Goal: Information Seeking & Learning: Learn about a topic

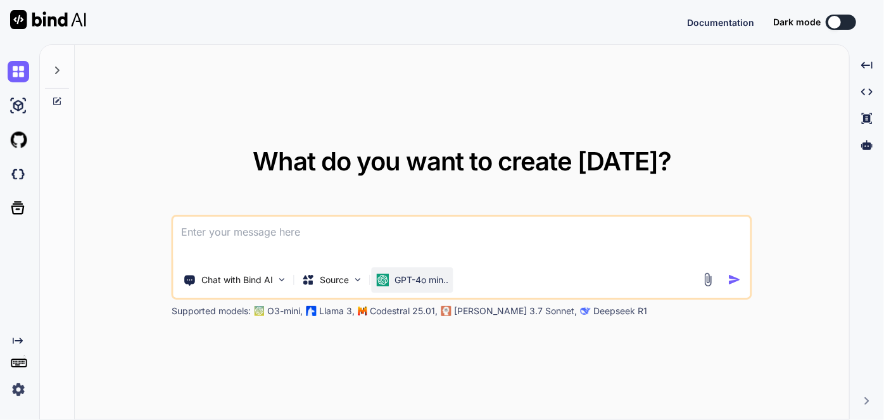
click at [429, 282] on p "GPT-4o min.." at bounding box center [422, 280] width 54 height 13
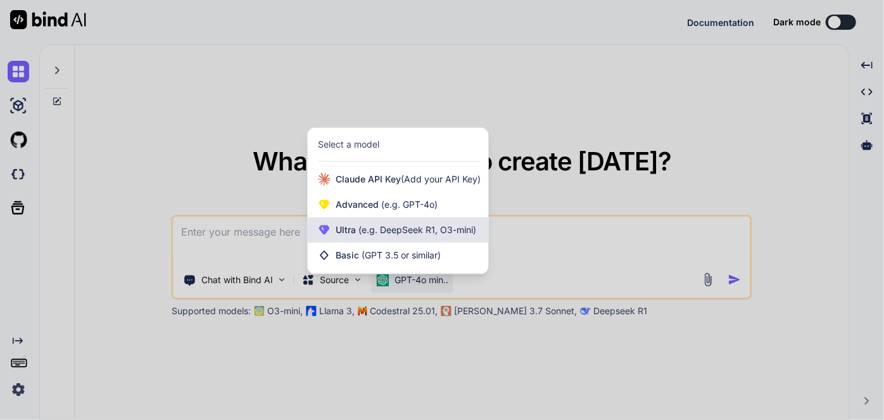
click at [376, 225] on span "(e.g. DeepSeek R1, O3-mini)" at bounding box center [416, 229] width 120 height 11
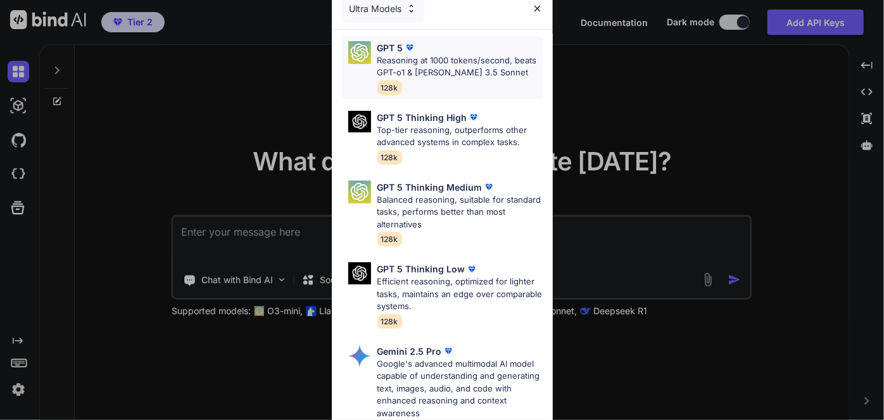
click at [467, 66] on p "Reasoning at 1000 tokens/second, beats GPT-o1 & [PERSON_NAME] 3.5 Sonnet" at bounding box center [459, 66] width 165 height 25
type textarea "x"
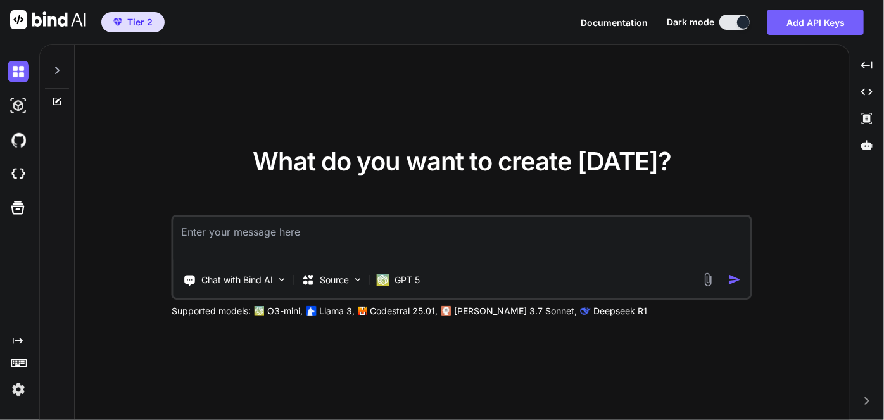
click at [376, 227] on textarea at bounding box center [462, 240] width 577 height 47
type textarea "h"
type textarea "x"
type textarea "he"
type textarea "x"
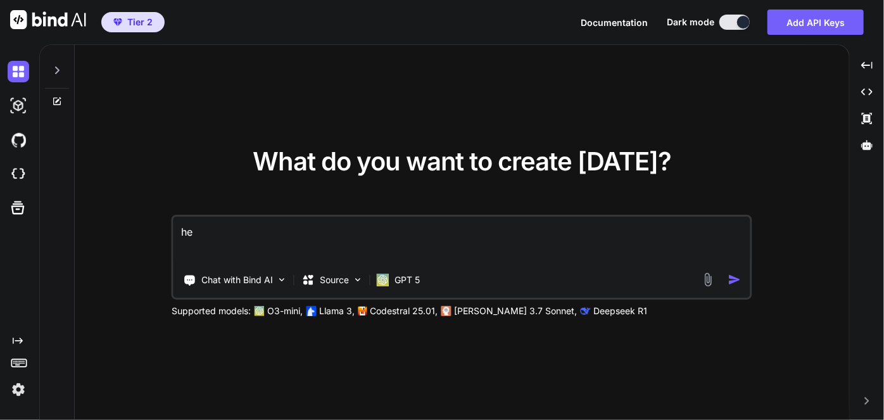
type textarea "hel"
type textarea "x"
type textarea "help"
type textarea "x"
type textarea "help"
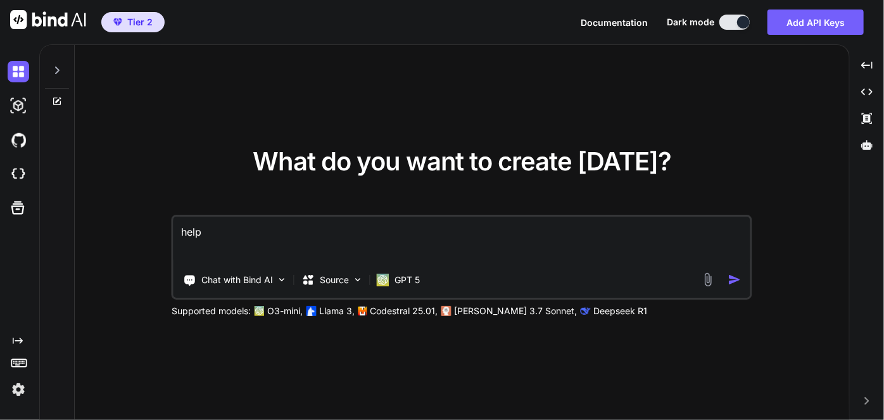
type textarea "x"
type textarea "help t"
type textarea "x"
type textarea "help to"
type textarea "x"
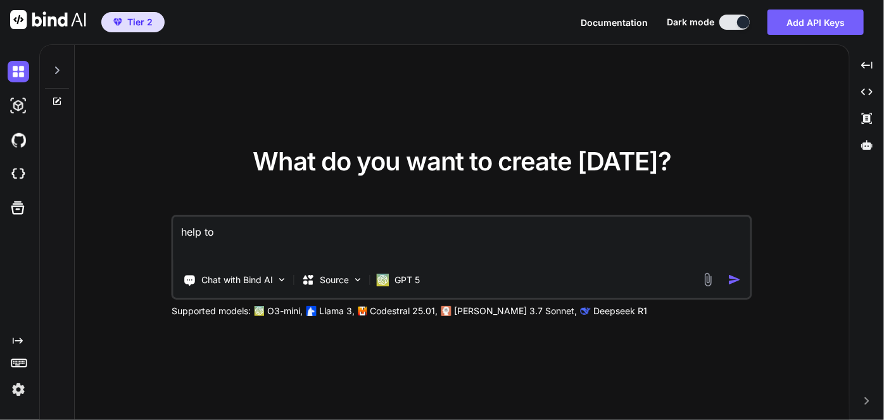
type textarea "help to"
type textarea "x"
type textarea "help to d"
type textarea "x"
type textarea "help to di"
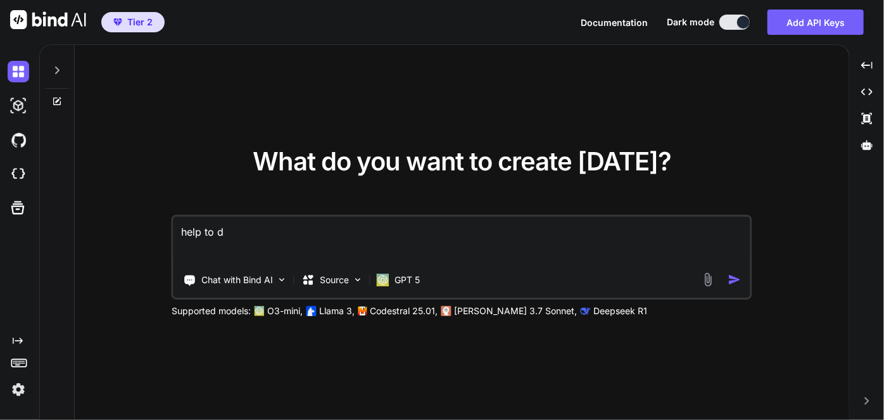
type textarea "x"
type textarea "help to dis"
type textarea "x"
type textarea "help to dist"
type textarea "x"
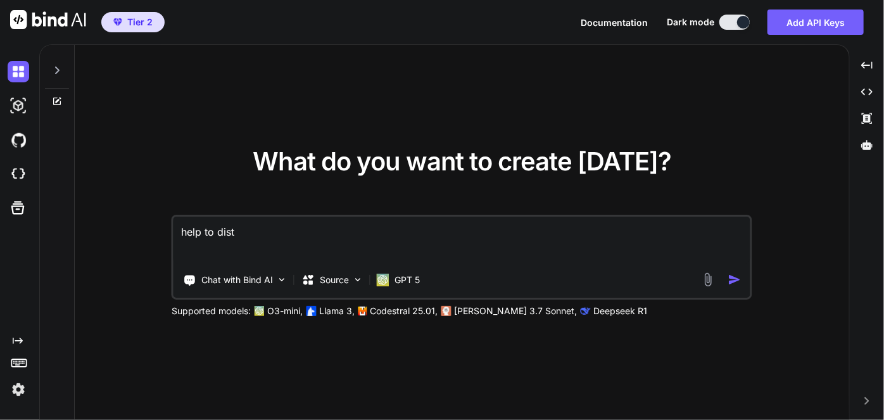
type textarea "help to disti"
type textarea "x"
type textarea "help to distil"
type textarea "x"
type textarea "help to distill"
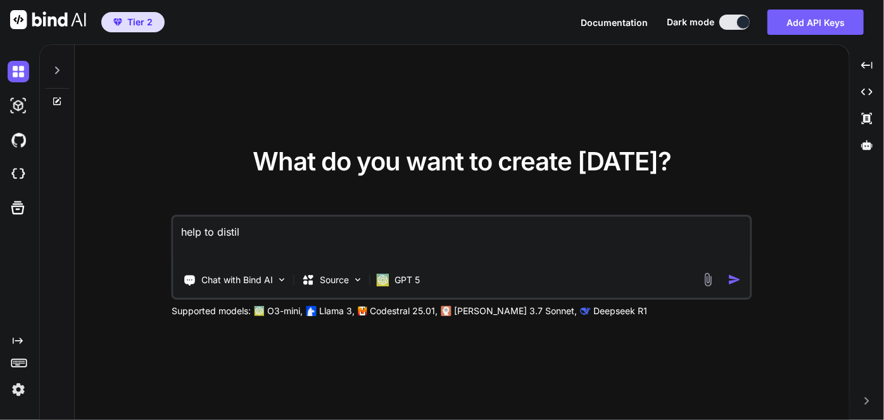
type textarea "x"
type textarea "help to distill"
type textarea "x"
type textarea "help to distill k"
type textarea "x"
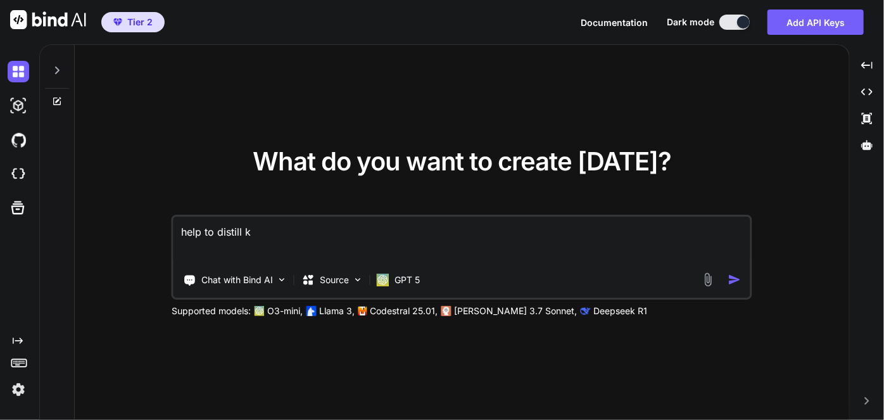
type textarea "help to distill ke"
type textarea "x"
type textarea "help to distill key"
type textarea "x"
type textarea "help to distill key"
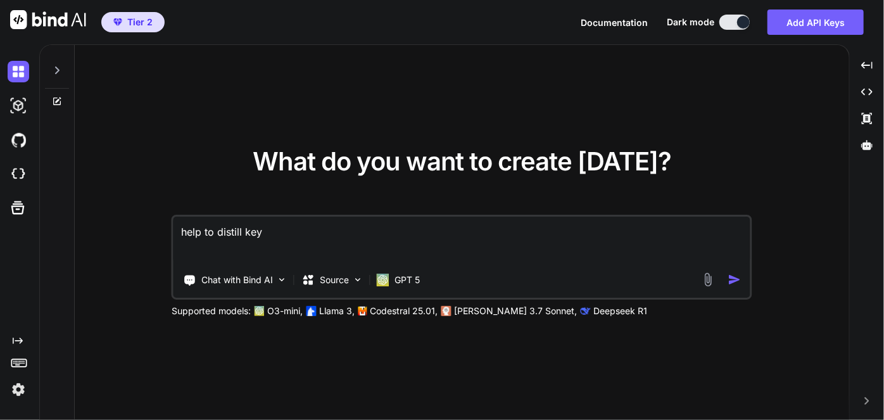
type textarea "x"
type textarea "help to distill key c"
type textarea "x"
type textarea "help to distill key co"
type textarea "x"
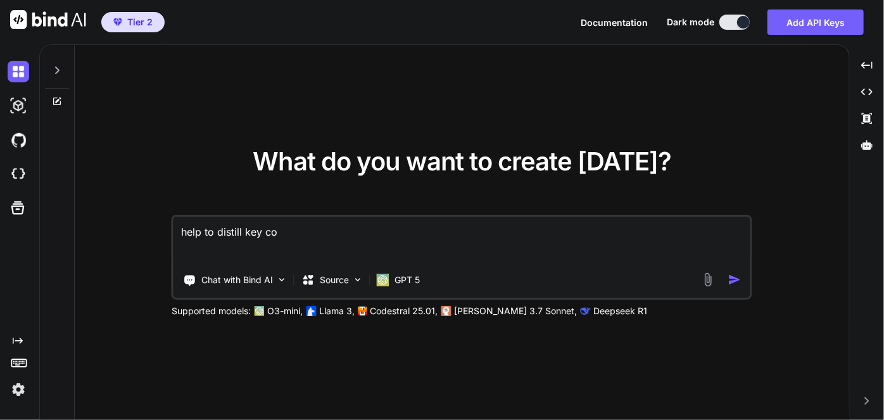
type textarea "help to distill key con"
type textarea "x"
type textarea "help to distill key conc"
type textarea "x"
type textarea "help to distill key conce"
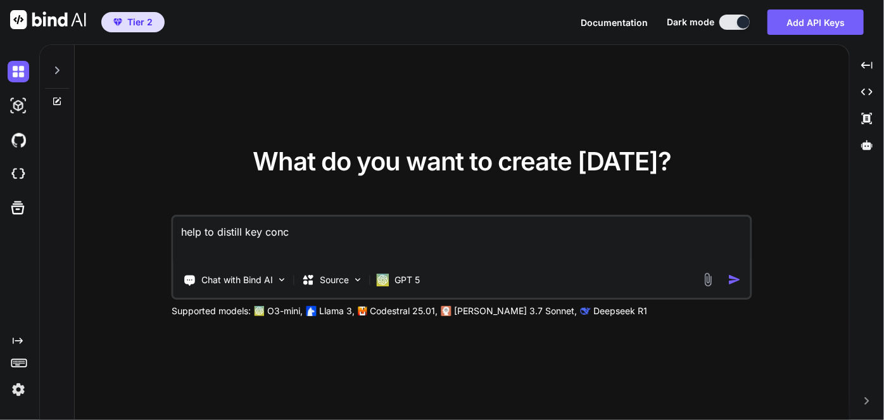
type textarea "x"
type textarea "help to distill key concep"
type textarea "x"
type textarea "help to distill key concept"
type textarea "x"
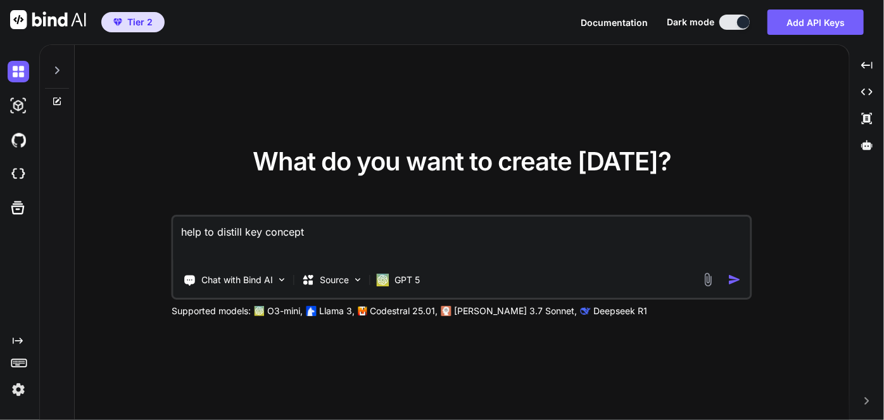
type textarea "help to distill key concepts"
type textarea "x"
type textarea "help to distill key concepts"
type textarea "x"
type textarea "help to distill key concepts a"
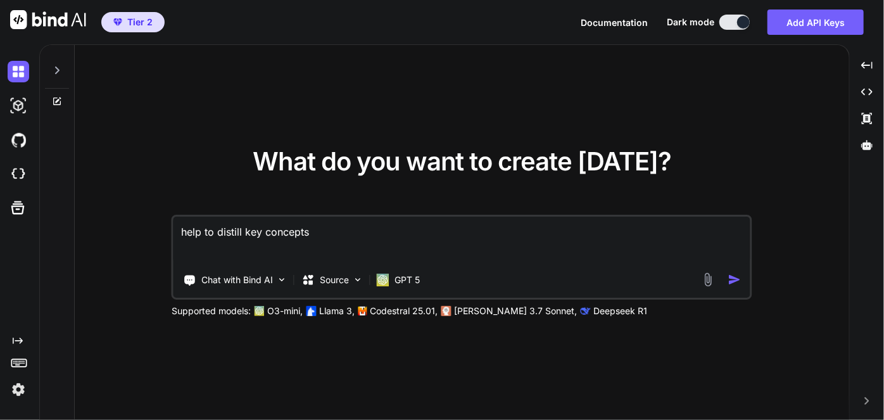
type textarea "x"
type textarea "help to distill key concepts"
type textarea "x"
type textarea "help to distill key concepts f"
type textarea "x"
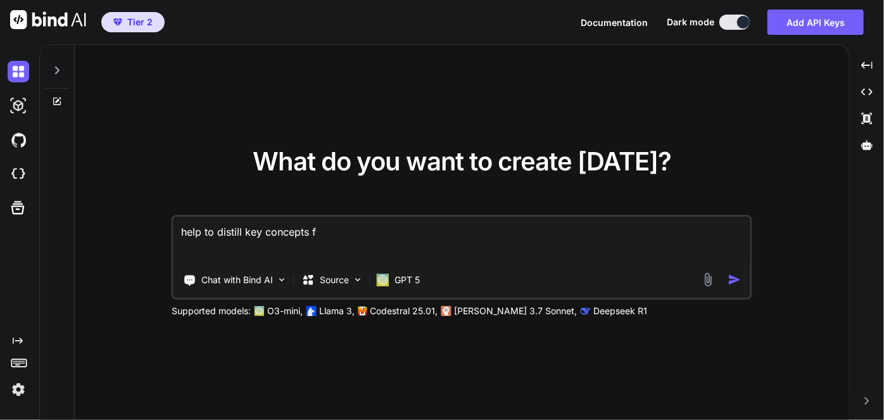
type textarea "help to distill key concepts fo"
type textarea "x"
type textarea "help to distill key concepts for"
type textarea "x"
type textarea "help to distill key concepts for"
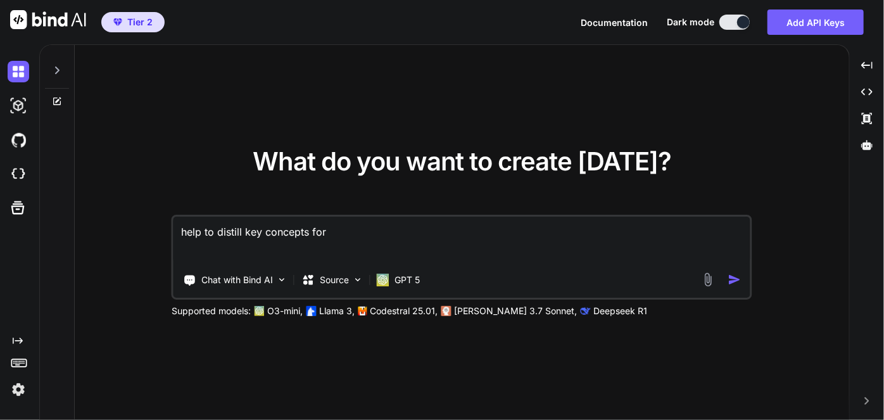
type textarea "x"
type textarea "help to distill key concepts for s"
type textarea "x"
type textarea "help to distill key concepts for so"
type textarea "x"
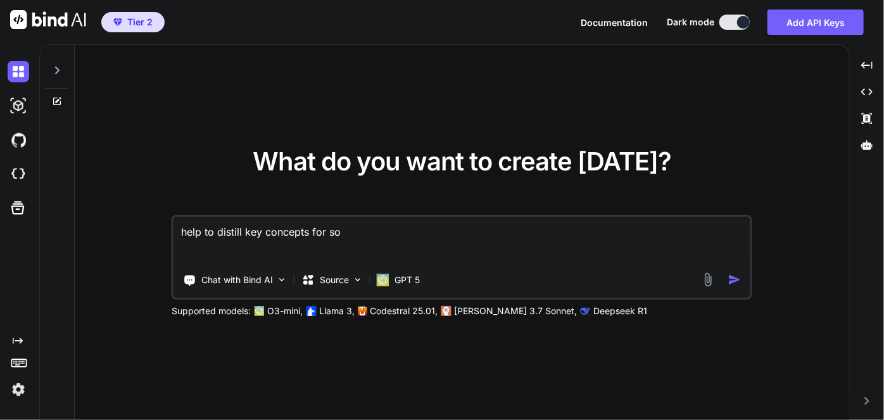
type textarea "help to distill key concepts for sol"
type textarea "x"
type textarea "help to distill key concepts for soli"
type textarea "x"
type textarea "help to distill key concepts for solid"
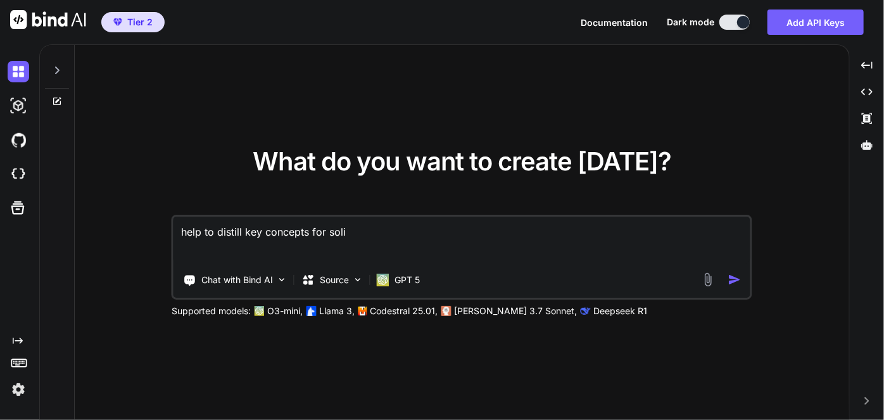
type textarea "x"
type textarea "help to distill key concepts for solid"
type textarea "x"
type textarea "help to distill key concepts for solid u"
type textarea "x"
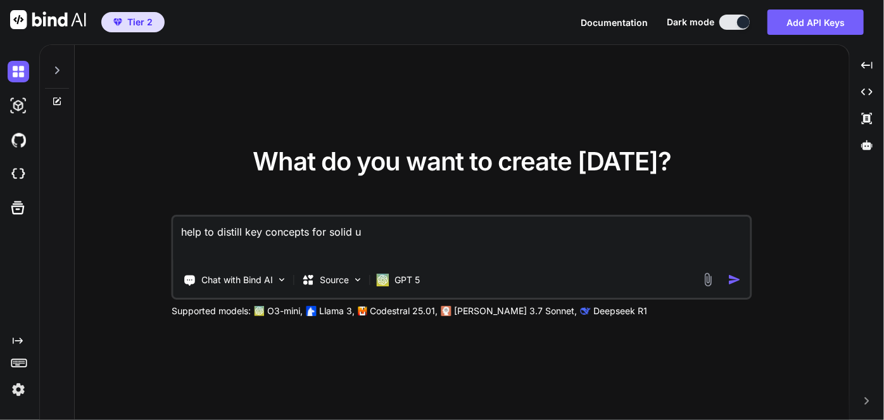
type textarea "help to distill key concepts for solid un"
type textarea "x"
type textarea "help to distill key concepts for solid und"
type textarea "x"
type textarea "help to distill key concepts for solid unde"
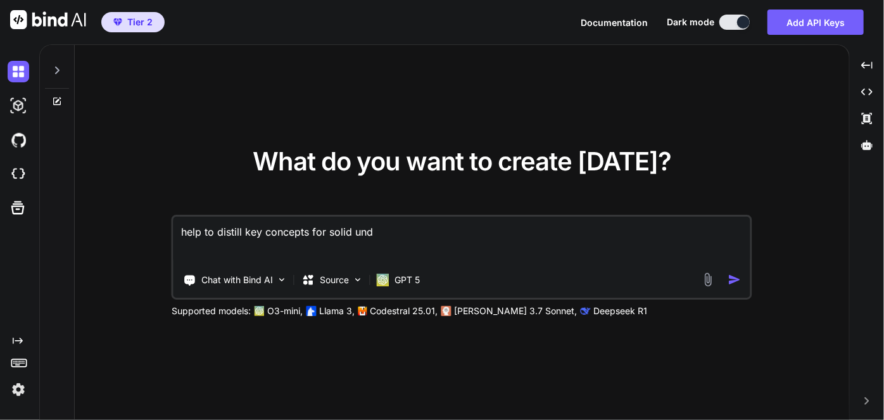
type textarea "x"
type textarea "help to distill key concepts for solid under"
type textarea "x"
type textarea "help to distill key concepts for solid unders"
type textarea "x"
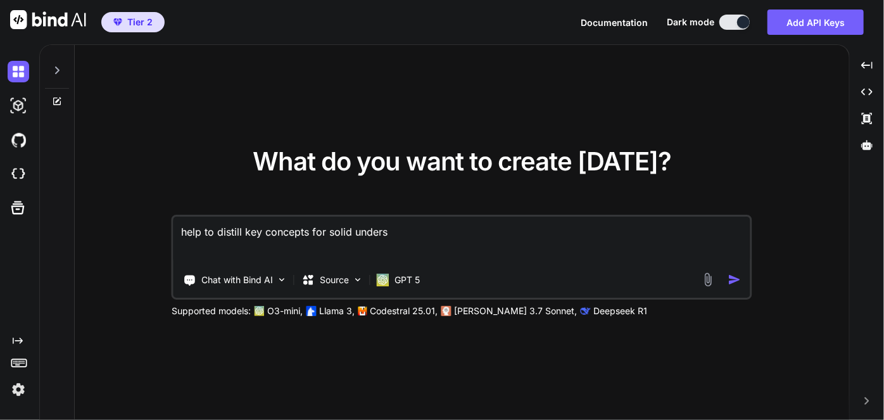
type textarea "help to distill key concepts for solid underst"
type textarea "x"
type textarea "help to distill key concepts for solid understa"
type textarea "x"
type textarea "help to distill key concepts for solid understan"
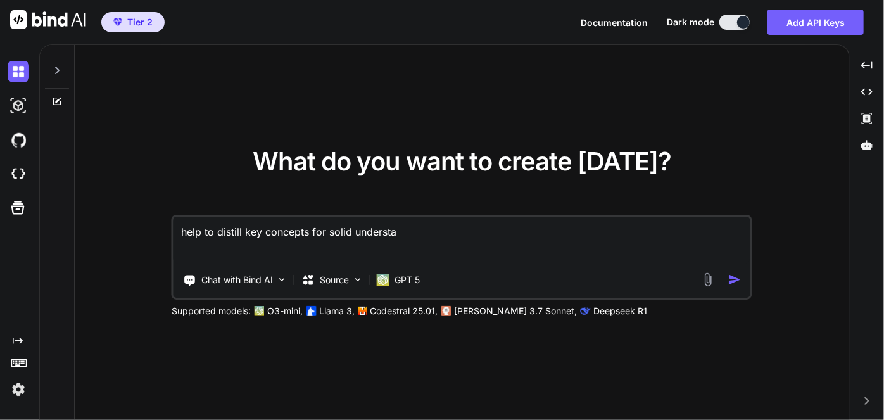
type textarea "x"
type textarea "help to distill key concepts for solid understand"
type textarea "x"
type textarea "help to distill key concepts for solid understandi"
type textarea "x"
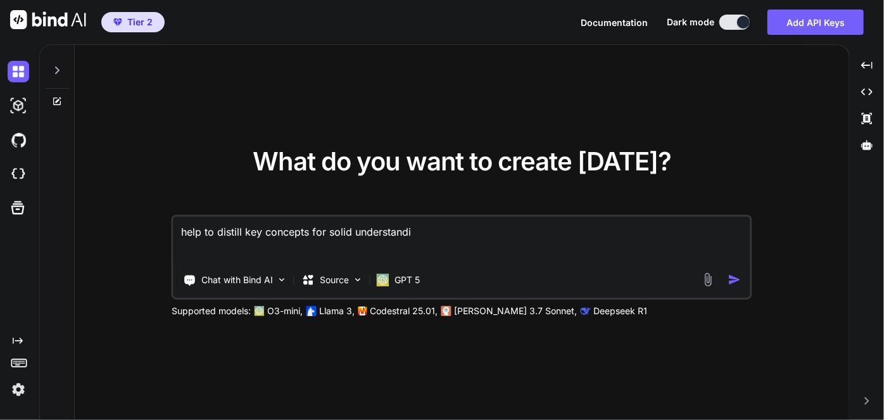
type textarea "help to distill key concepts for solid understandin"
type textarea "x"
type textarea "help to distill key concepts for solid understanding"
type textarea "x"
type textarea "help to distill key concepts for solid understanding"
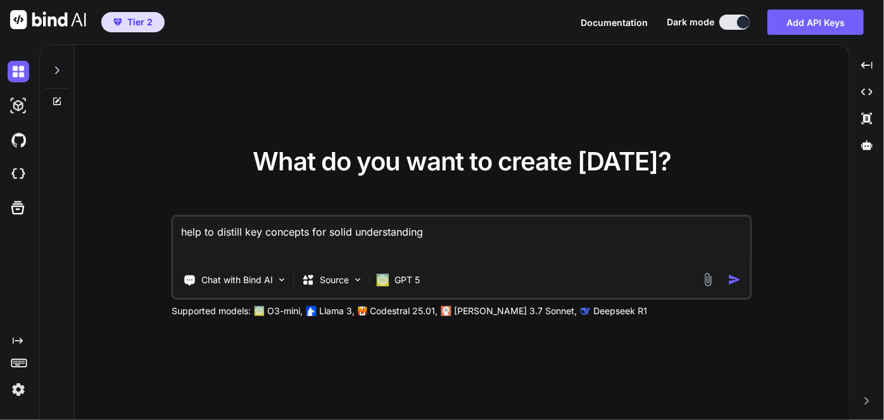
type textarea "x"
type textarea "help to distill key concepts for solid understanding a"
type textarea "x"
type textarea "help to distill key concepts for solid understanding an"
type textarea "x"
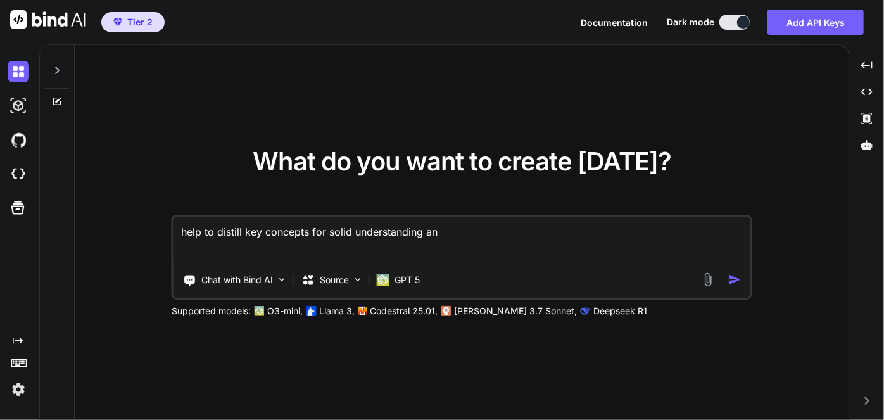
type textarea "help to distill key concepts for solid understanding and"
type textarea "x"
type textarea "help to distill key concepts for solid understanding and"
type textarea "x"
type textarea "help to distill key concepts for solid understanding and m"
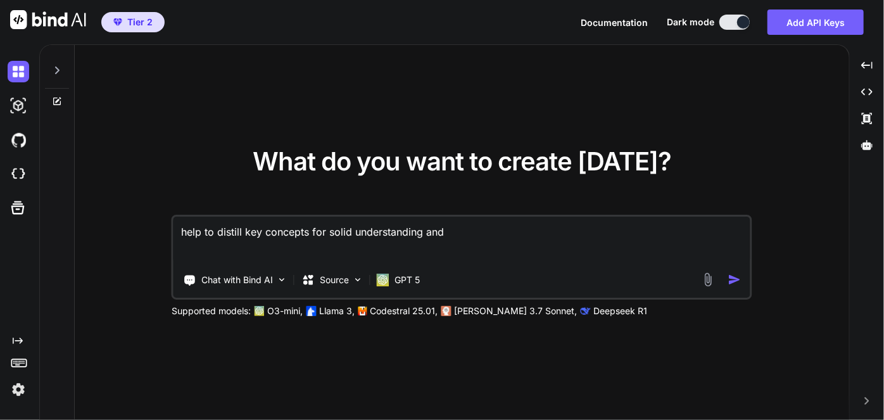
type textarea "x"
type textarea "help to distill key concepts for solid understanding and ma"
type textarea "x"
type textarea "help to distill key concepts for solid understanding and mas"
type textarea "x"
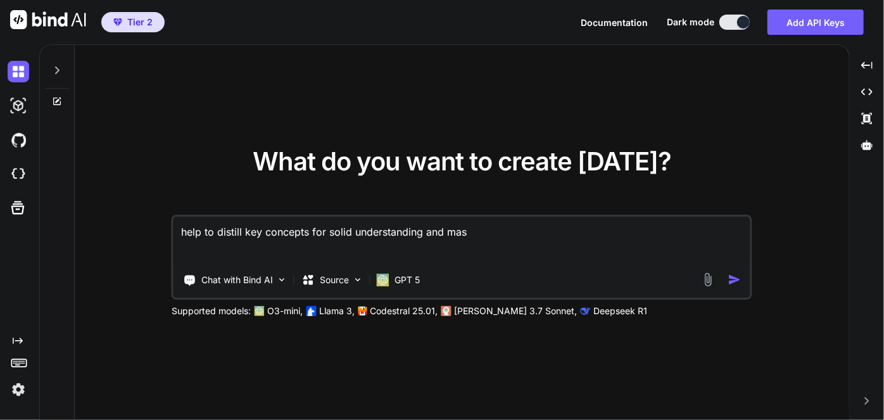
type textarea "help to distill key concepts for solid understanding and mast"
type textarea "x"
type textarea "help to distill key concepts for solid understanding and maste"
type textarea "x"
type textarea "help to distill key concepts for solid understanding and master"
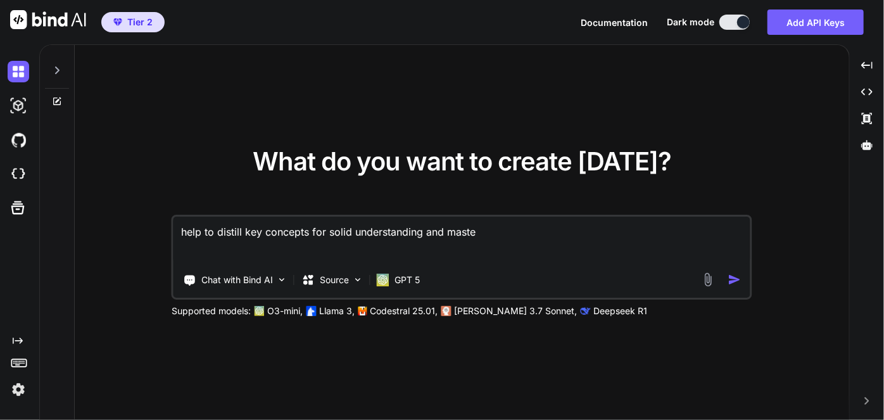
type textarea "x"
type textarea "help to distill key concepts for solid understanding and mastery"
type textarea "x"
type textarea "help to distill key concepts for solid understanding and masteryf"
type textarea "x"
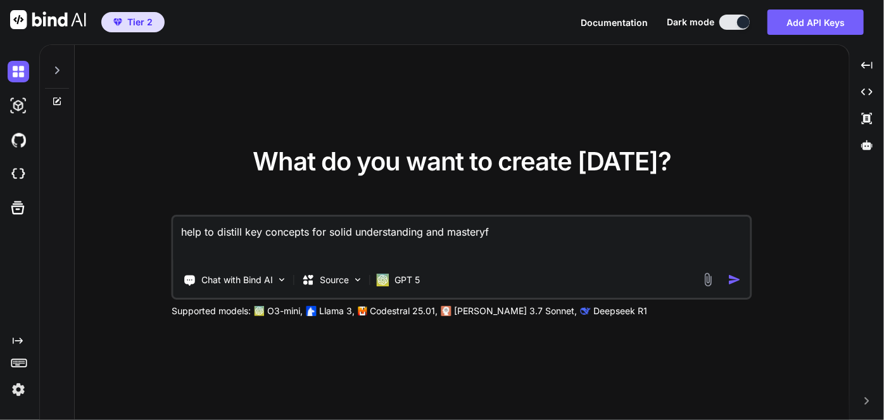
type textarea "help to distill key concepts for solid understanding and masteryfo"
type textarea "x"
type textarea "help to distill key concepts for solid understanding and masteryf"
type textarea "x"
type textarea "help to distill key concepts for solid understanding and mastery"
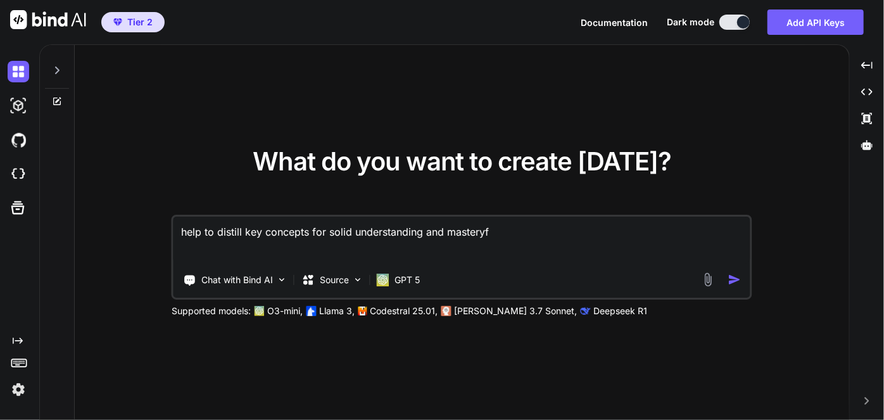
type textarea "x"
type textarea "help to distill key concepts for solid understanding and mastery"
type textarea "x"
type textarea "help to distill key concepts for solid understanding and mastery f"
type textarea "x"
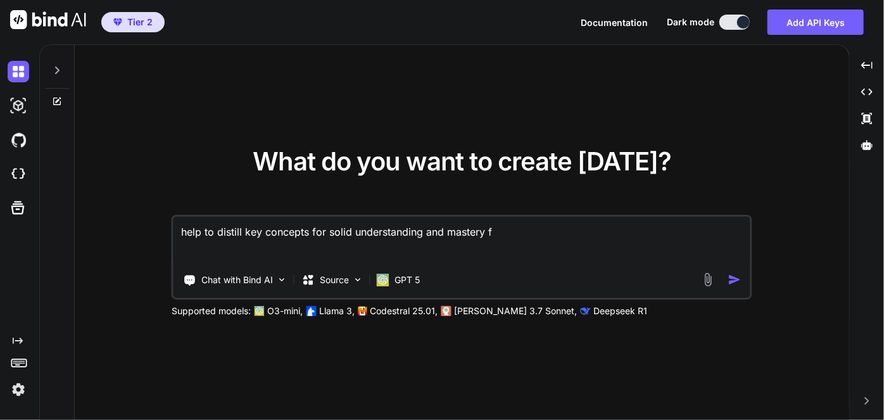
type textarea "help to distill key concepts for solid understanding and mastery fo"
type textarea "x"
type textarea "help to distill key concepts for solid understanding and mastery for"
type textarea "x"
type textarea "help to distill key concepts for solid understanding and mastery for"
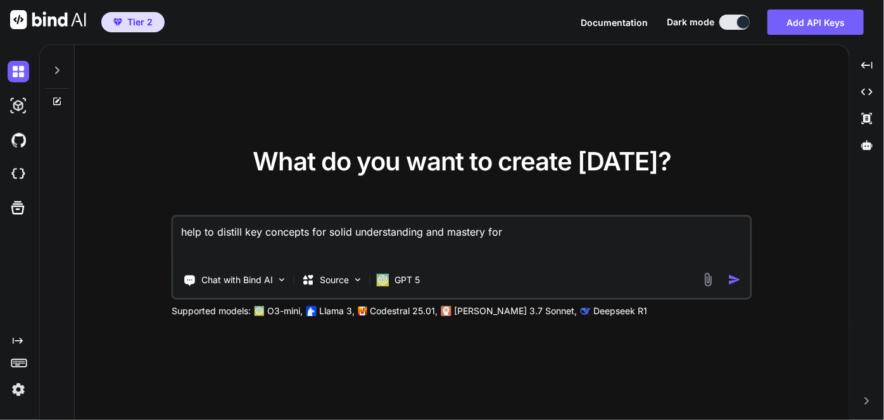
type textarea "x"
type textarea "help to distill key concepts for solid understanding and mastery for t"
type textarea "x"
type textarea "help to distill key concepts for solid understanding and mastery for th"
type textarea "x"
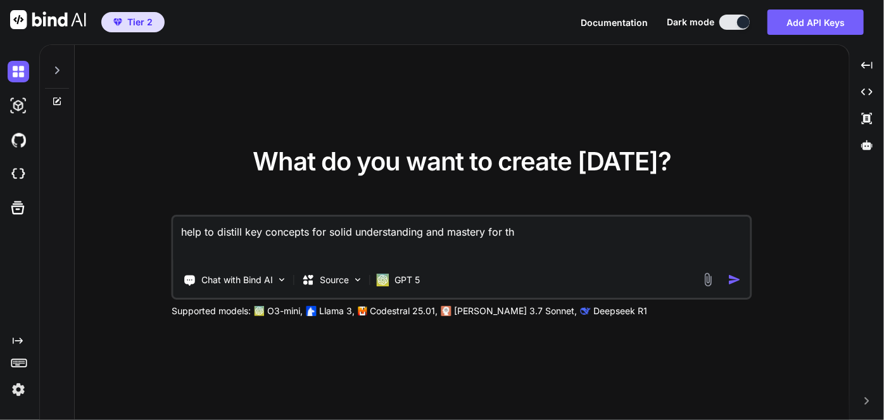
type textarea "help to distill key concepts for solid understanding and mastery for the"
type textarea "x"
type textarea "help to distill key concepts for solid understanding and mastery for the"
type textarea "x"
type textarea "help to distill key concepts for solid understanding and mastery for the f"
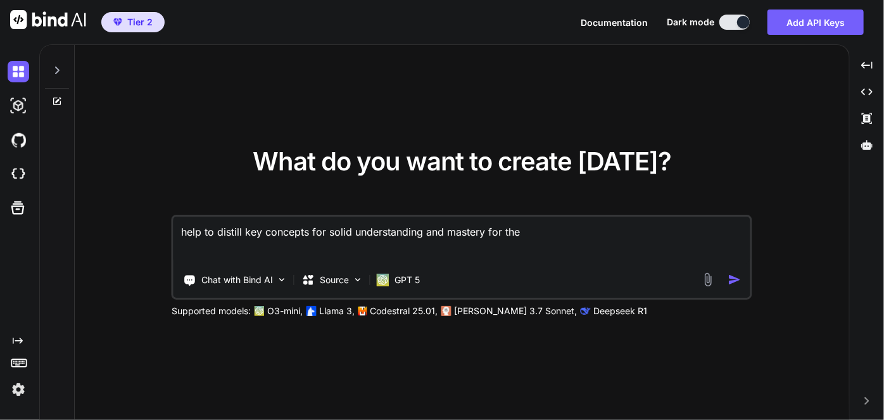
type textarea "x"
type textarea "help to distill key concepts for solid understanding and mastery for the fo"
type textarea "x"
type textarea "help to distill key concepts for solid understanding and mastery for the fol"
type textarea "x"
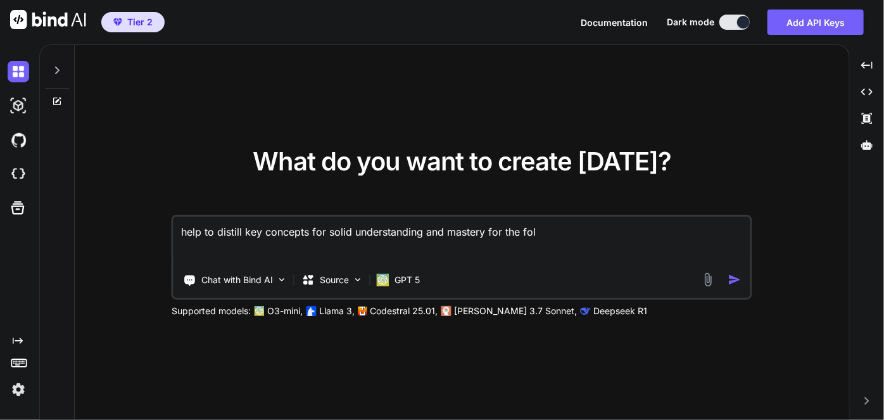
type textarea "help to distill key concepts for solid understanding and mastery for the foll"
type textarea "x"
type textarea "help to distill key concepts for solid understanding and mastery for the follo"
type textarea "x"
type textarea "help to distill key concepts for solid understanding and mastery for the follow"
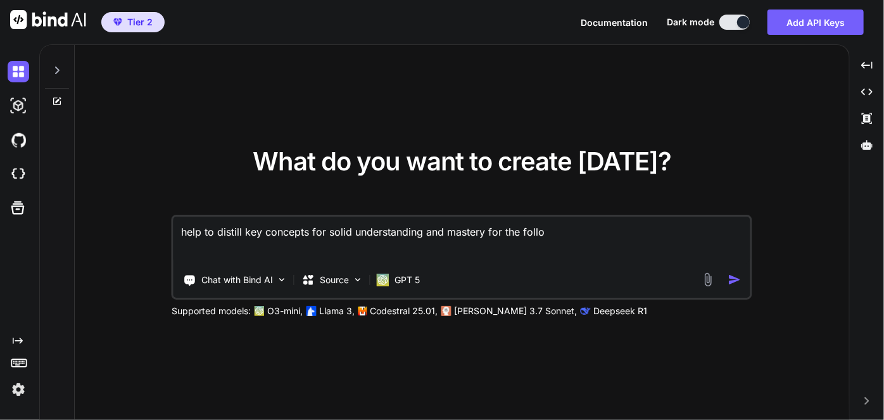
type textarea "x"
type textarea "help to distill key concepts for solid understanding and mastery for the followi"
type textarea "x"
type textarea "help to distill key concepts for solid understanding and mastery for the follow…"
type textarea "x"
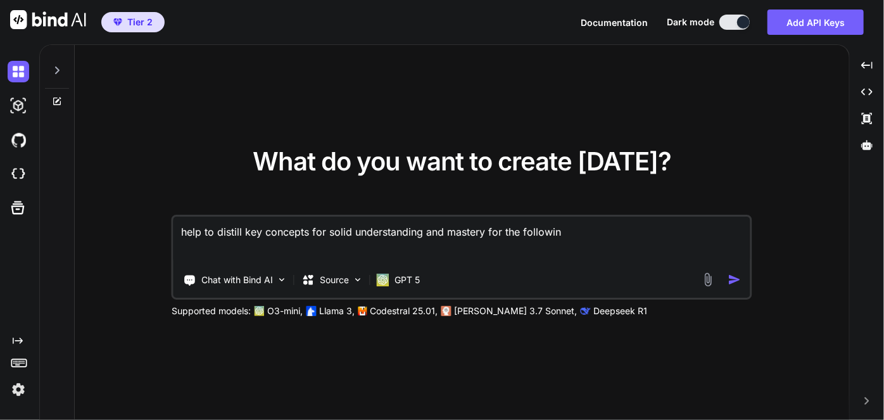
type textarea "help to distill key concepts for solid understanding and mastery for the follow…"
type textarea "x"
type textarea "help to distill key concepts for solid understanding and mastery for the follow…"
type textarea "x"
type textarea "help to distill key concepts for solid understanding and mastery for the follow…"
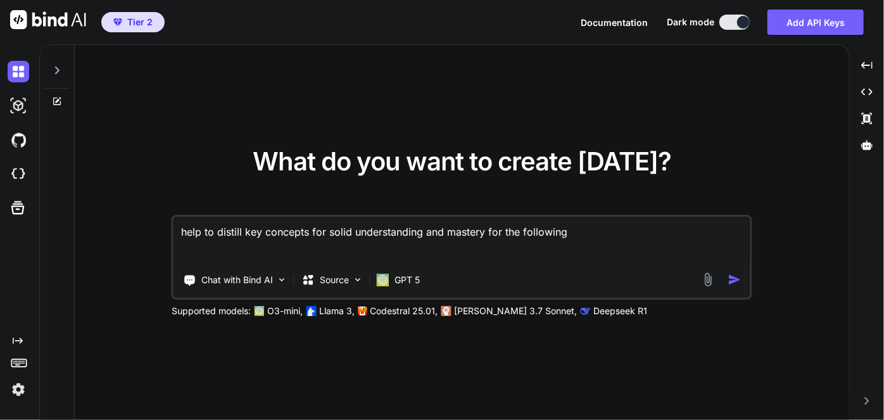
type textarea "x"
type textarea "help to distill key concepts for solid understanding and mastery for the follow…"
type textarea "x"
type textarea "help to distill key concepts for solid understanding and mastery for the follow…"
type textarea "x"
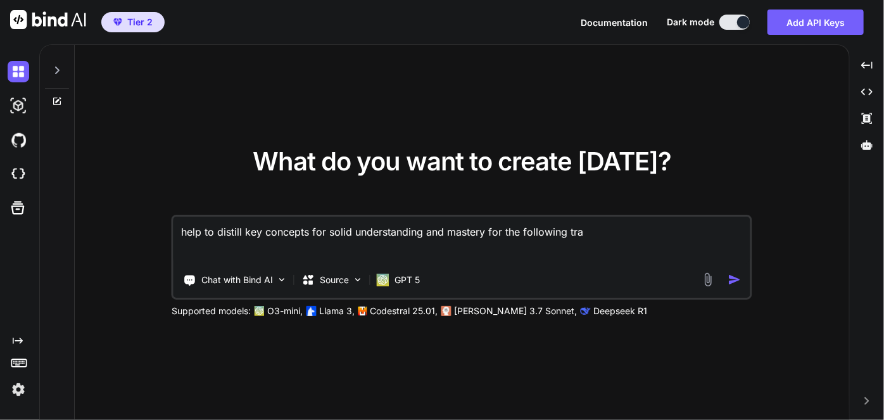
type textarea "help to distill key concepts for solid understanding and mastery for the follow…"
type textarea "x"
type textarea "help to distill key concepts for solid understanding and mastery for the follow…"
type textarea "x"
type textarea "help to distill key concepts for solid understanding and mastery for the follow…"
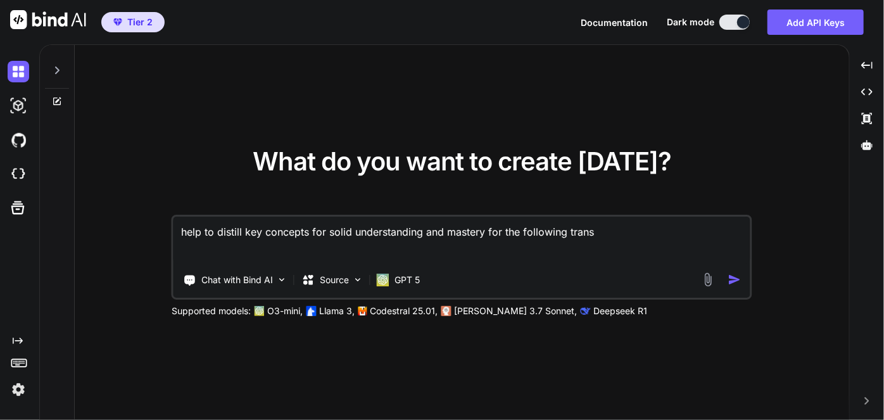
type textarea "x"
type textarea "help to distill key concepts for solid understanding and mastery for the follow…"
type textarea "x"
type textarea "help to distill key concepts for solid understanding and mastery for the follow…"
type textarea "x"
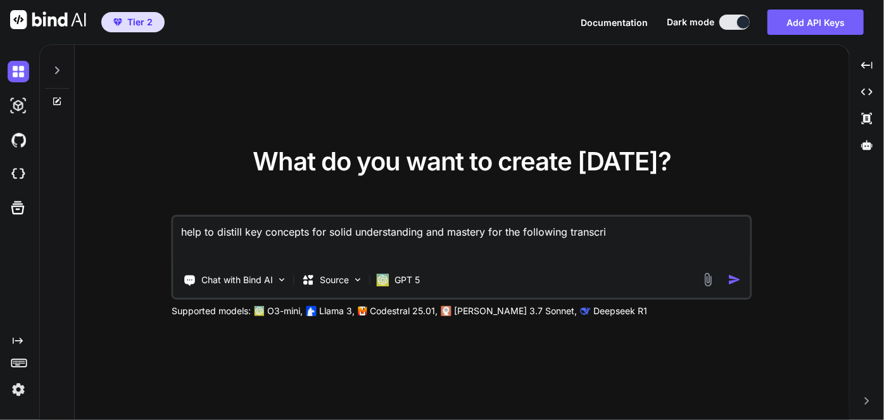
type textarea "help to distill key concepts for solid understanding and mastery for the follow…"
type textarea "x"
type textarea "help to distill key concepts for solid understanding and mastery for the follow…"
type textarea "x"
type textarea "help to distill key concepts for solid understanding and mastery for the follow…"
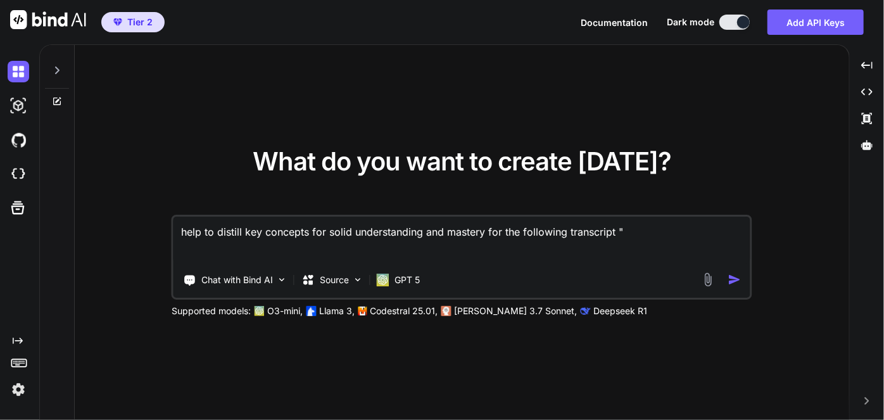
paste textarea "Hey, everyone. Welcome back. In [DATE] lecture, we're going to really dive deep…"
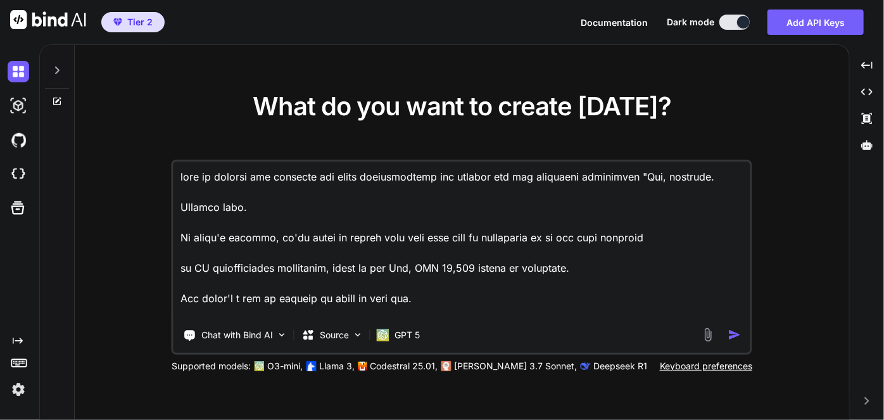
scroll to position [21523, 0]
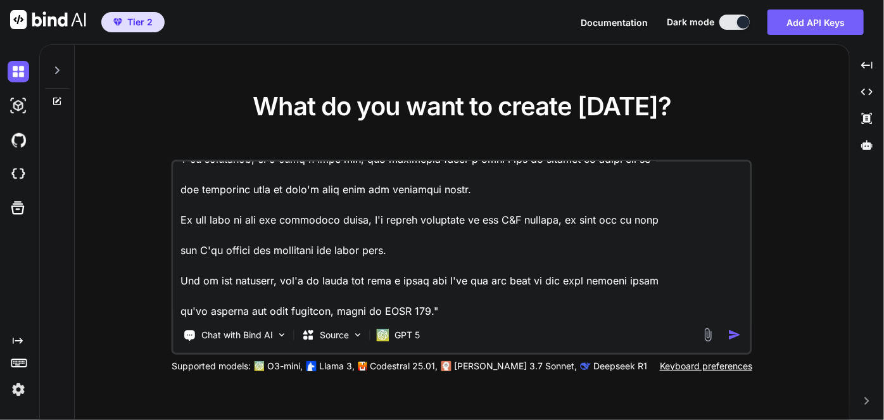
click at [736, 332] on img "button" at bounding box center [734, 334] width 13 height 13
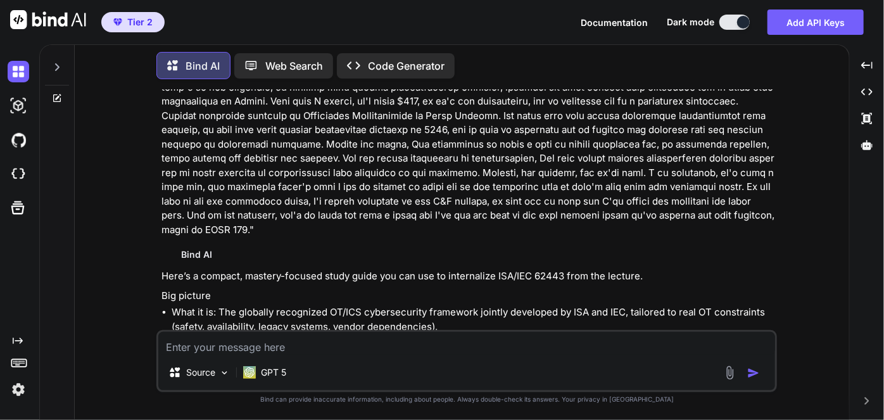
scroll to position [5384, 0]
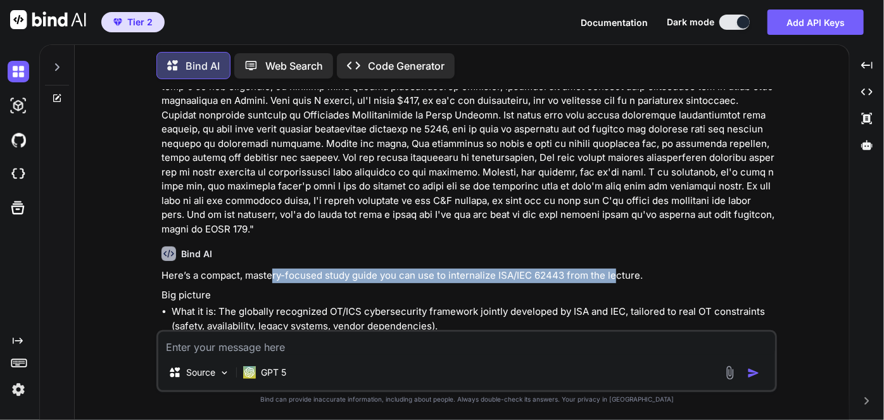
drag, startPoint x: 271, startPoint y: 164, endPoint x: 616, endPoint y: 162, distance: 345.2
click at [616, 269] on p "Here’s a compact, mastery-focused study guide you can use to internalize ISA/IE…" at bounding box center [467, 276] width 613 height 15
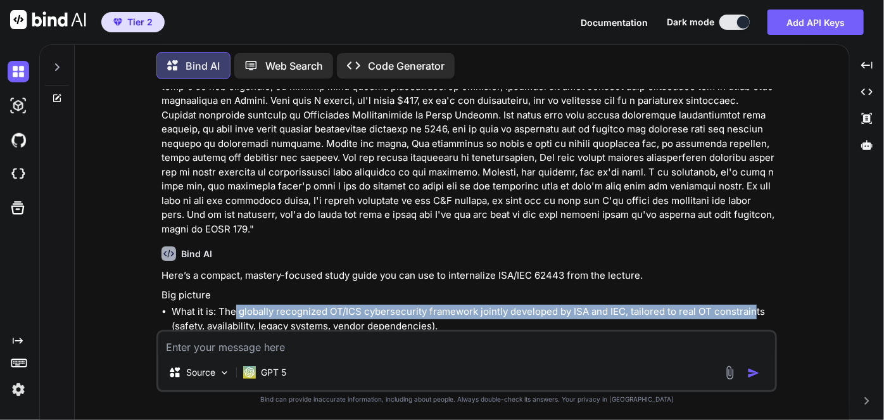
drag, startPoint x: 234, startPoint y: 194, endPoint x: 745, endPoint y: 196, distance: 510.4
click at [752, 305] on li "What it is: The globally recognized OT/ICS cybersecurity framework jointly deve…" at bounding box center [473, 319] width 603 height 28
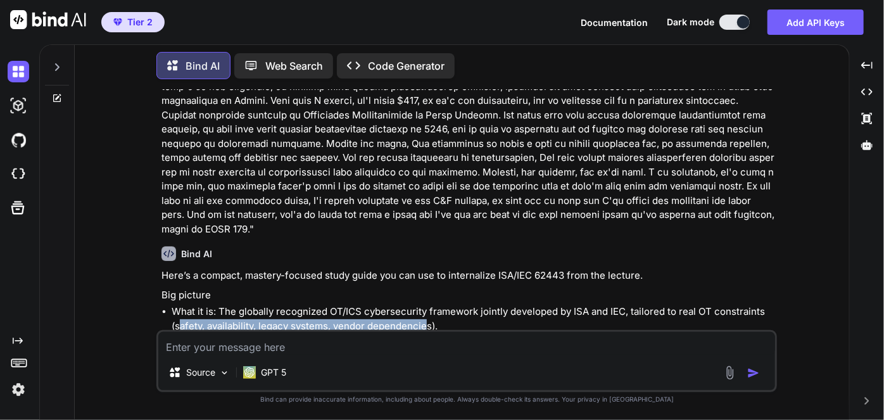
drag, startPoint x: 182, startPoint y: 212, endPoint x: 428, endPoint y: 212, distance: 245.7
click at [428, 305] on li "What it is: The globally recognized OT/ICS cybersecurity framework jointly deve…" at bounding box center [473, 319] width 603 height 28
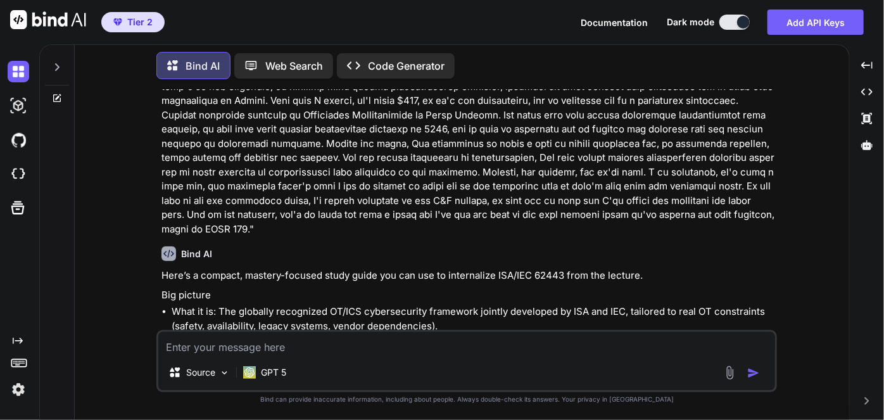
click at [452, 305] on li "What it is: The globally recognized OT/ICS cybersecurity framework jointly deve…" at bounding box center [473, 319] width 603 height 28
drag, startPoint x: 427, startPoint y: 232, endPoint x: 461, endPoint y: 234, distance: 33.6
drag, startPoint x: 483, startPoint y: 226, endPoint x: 619, endPoint y: 230, distance: 135.6
click at [619, 333] on li "Why it matters: Common language across geographies and roles; pragmatic, risk-b…" at bounding box center [473, 347] width 603 height 28
drag, startPoint x: 652, startPoint y: 228, endPoint x: 619, endPoint y: 245, distance: 37.1
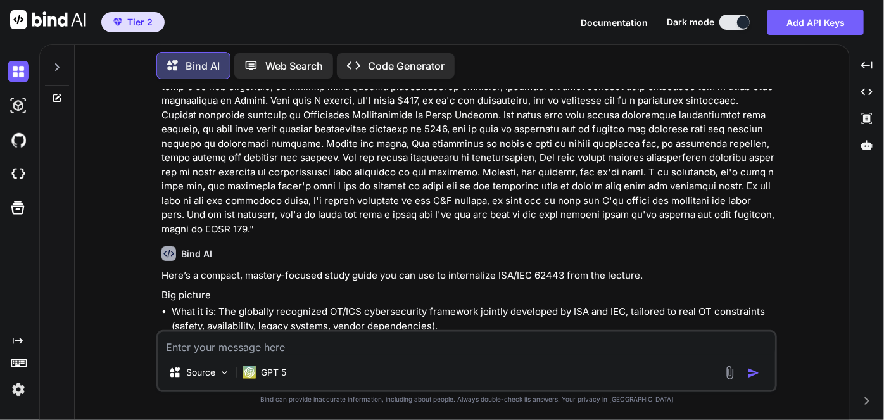
click at [745, 333] on li "Why it matters: Common language across geographies and roles; pragmatic, risk-b…" at bounding box center [473, 347] width 603 height 28
drag, startPoint x: 187, startPoint y: 242, endPoint x: 374, endPoint y: 237, distance: 187.5
click at [374, 333] on li "Why it matters: Common language across geographies and roles; pragmatic, risk-b…" at bounding box center [473, 347] width 603 height 28
click at [405, 333] on li "Why it matters: Common language across geographies and roles; pragmatic, risk-b…" at bounding box center [473, 347] width 603 height 28
drag, startPoint x: 299, startPoint y: 256, endPoint x: 353, endPoint y: 253, distance: 53.9
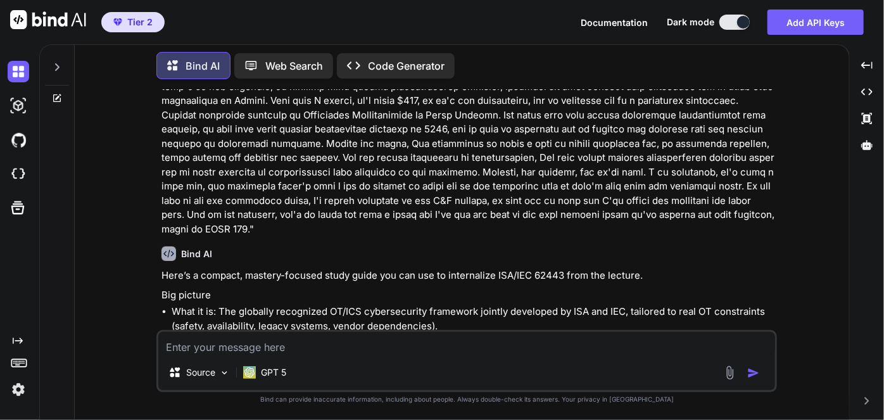
click at [353, 362] on li "Not a single document: It’s a suite of parts. Learn the structure first; then f…" at bounding box center [473, 369] width 603 height 15
drag, startPoint x: 380, startPoint y: 254, endPoint x: 493, endPoint y: 256, distance: 112.7
click at [467, 362] on li "Not a single document: It’s a suite of parts. Learn the structure first; then f…" at bounding box center [473, 369] width 603 height 15
drag, startPoint x: 507, startPoint y: 257, endPoint x: 693, endPoint y: 251, distance: 186.9
click at [695, 362] on li "Not a single document: It’s a suite of parts. Learn the structure first; then f…" at bounding box center [473, 369] width 603 height 15
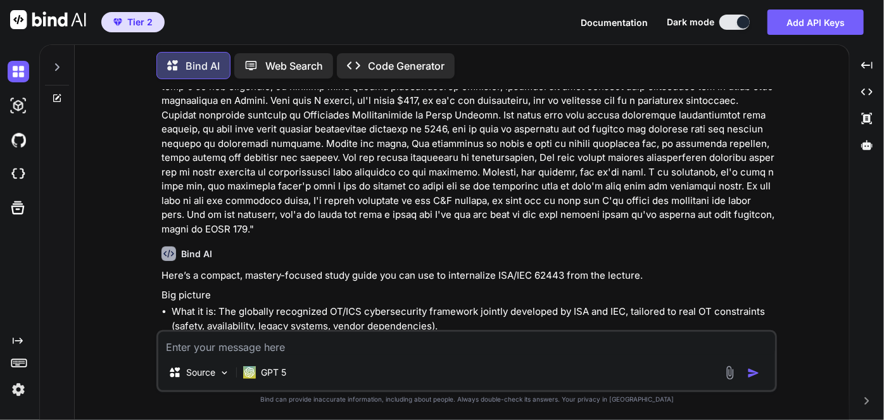
drag, startPoint x: 183, startPoint y: 273, endPoint x: 429, endPoint y: 278, distance: 245.8
click at [449, 381] on p "How 62443 is organized (remember the numbering: 62443-x-y)" at bounding box center [467, 388] width 613 height 15
drag, startPoint x: 172, startPoint y: 293, endPoint x: 350, endPoint y: 293, distance: 177.3
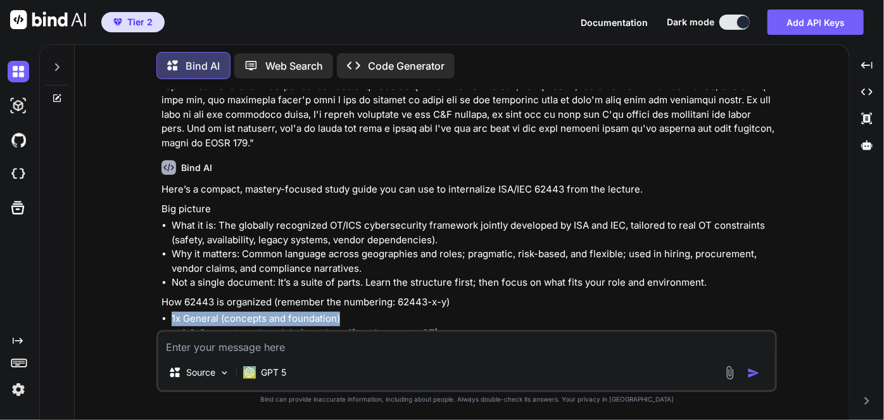
scroll to position [5470, 0]
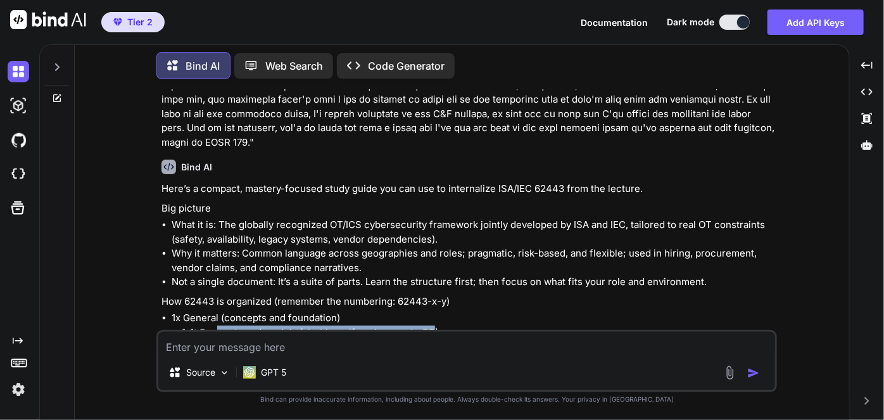
drag, startPoint x: 217, startPoint y: 217, endPoint x: 432, endPoint y: 218, distance: 214.7
click at [432, 326] on li "1-1: Concepts and models (start here if you’re new to OT)" at bounding box center [478, 333] width 593 height 15
drag, startPoint x: 210, startPoint y: 232, endPoint x: 456, endPoint y: 232, distance: 246.4
click at [456, 339] on li "1-2: Master glossary (aligns terminology across OT/IT teams)" at bounding box center [478, 346] width 593 height 15
drag, startPoint x: 212, startPoint y: 248, endPoint x: 547, endPoint y: 248, distance: 334.4
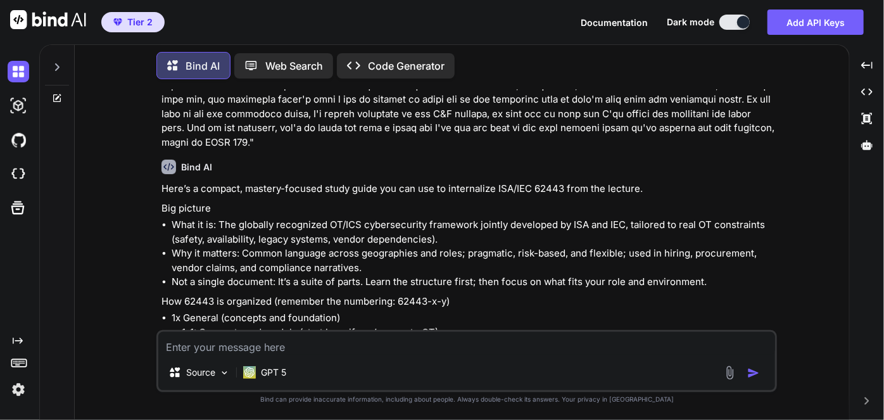
click at [547, 354] on li "1-3: Metrics (system security conformance) [noted as planned in the lecture]" at bounding box center [478, 361] width 593 height 15
drag, startPoint x: 189, startPoint y: 258, endPoint x: 398, endPoint y: 262, distance: 209.7
click at [398, 368] on li "1-4: Lifecycle and use cases [noted as planned]" at bounding box center [478, 375] width 593 height 15
drag, startPoint x: 184, startPoint y: 277, endPoint x: 384, endPoint y: 280, distance: 200.8
click at [384, 383] on li "2x Policies and procedures (governance “how”) 2-1: Security program requirement…" at bounding box center [473, 425] width 603 height 85
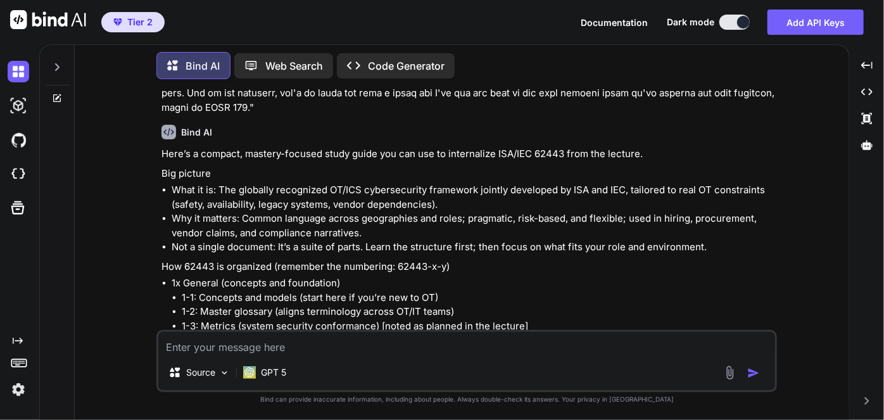
scroll to position [5506, 0]
drag, startPoint x: 260, startPoint y: 253, endPoint x: 523, endPoint y: 253, distance: 263.5
click at [523, 361] on li "2-1: Security program requirements for asset owners (OT-specific program)" at bounding box center [478, 368] width 593 height 15
drag, startPoint x: 231, startPoint y: 270, endPoint x: 415, endPoint y: 265, distance: 184.3
click at [423, 376] on li "2-2: Security protection rating/maturity scoring model" at bounding box center [478, 383] width 593 height 15
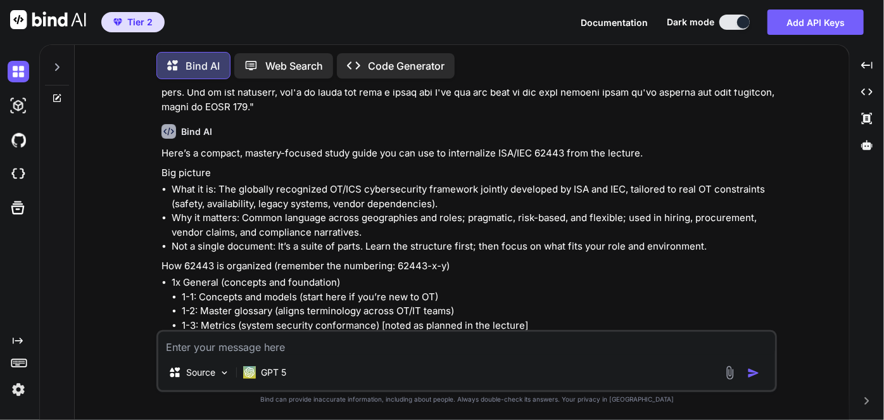
drag, startPoint x: 226, startPoint y: 286, endPoint x: 331, endPoint y: 287, distance: 105.1
click at [331, 389] on li "2-3: Patch management for IACS" at bounding box center [478, 396] width 593 height 15
drag, startPoint x: 239, startPoint y: 294, endPoint x: 417, endPoint y: 293, distance: 178.0
click at [415, 404] on li "2-4: Requirements for service providers/integrators" at bounding box center [478, 411] width 593 height 15
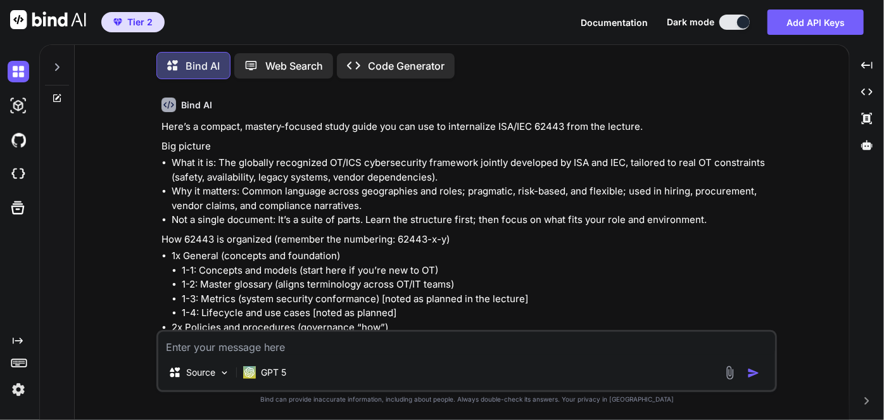
scroll to position [5532, 0]
drag, startPoint x: 296, startPoint y: 288, endPoint x: 481, endPoint y: 289, distance: 184.9
click at [481, 391] on li "2-5: Implementation guidance for asset owners [noted as planned]" at bounding box center [478, 398] width 593 height 15
drag, startPoint x: 293, startPoint y: 298, endPoint x: 360, endPoint y: 296, distance: 67.1
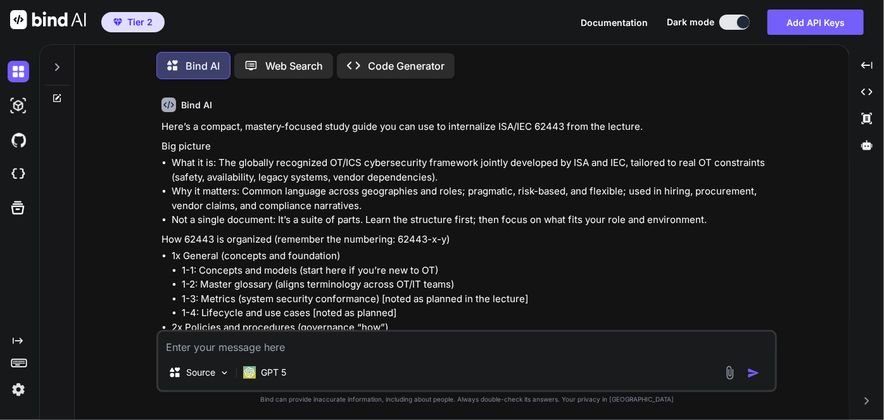
drag, startPoint x: 249, startPoint y: 313, endPoint x: 515, endPoint y: 307, distance: 266.0
click at [517, 419] on li "3-1: Security technologies for IACS (TR; OT constraints of common controls)" at bounding box center [478, 427] width 593 height 15
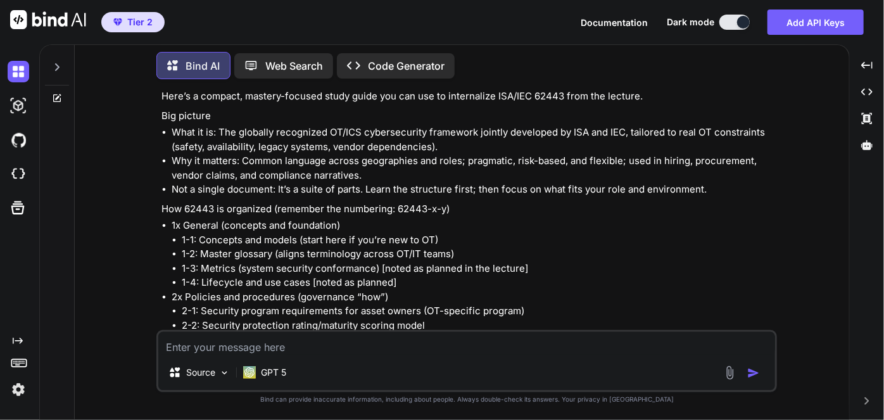
scroll to position [5564, 0]
drag, startPoint x: 241, startPoint y: 301, endPoint x: 357, endPoint y: 307, distance: 116.1
click at [460, 403] on li "3-2: Risk assessment and system design (zones/conduits, process)" at bounding box center [478, 410] width 593 height 15
drag, startPoint x: 206, startPoint y: 312, endPoint x: 534, endPoint y: 312, distance: 328.0
click at [534, 417] on li "3-3: System security requirements and security levels (maps SLs to controls)" at bounding box center [478, 424] width 593 height 15
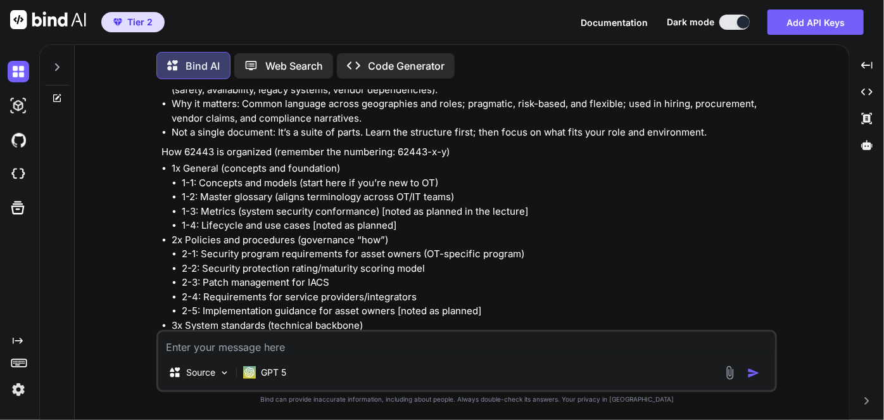
scroll to position [5620, 0]
drag, startPoint x: 259, startPoint y: 267, endPoint x: 402, endPoint y: 274, distance: 143.3
click at [402, 375] on li "4x Component standards (product/vendor side) 4-1: Secure product development li…" at bounding box center [473, 396] width 603 height 43
drag, startPoint x: 255, startPoint y: 289, endPoint x: 241, endPoint y: 286, distance: 13.7
click at [255, 403] on li "4-2: Technical security requirements for components (hosts, embedded, network)" at bounding box center [478, 410] width 593 height 15
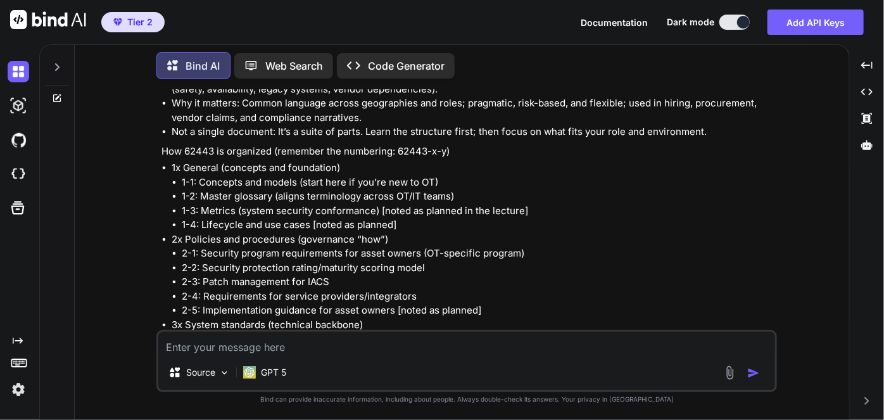
drag, startPoint x: 213, startPoint y: 284, endPoint x: 521, endPoint y: 281, distance: 307.8
click at [521, 389] on li "4-1: Secure product development lifecycle (security by design for vendors)" at bounding box center [478, 396] width 593 height 15
drag, startPoint x: 247, startPoint y: 300, endPoint x: 539, endPoint y: 298, distance: 292.0
click at [548, 403] on li "4-2: Technical security requirements for components (hosts, embedded, network)" at bounding box center [478, 410] width 593 height 15
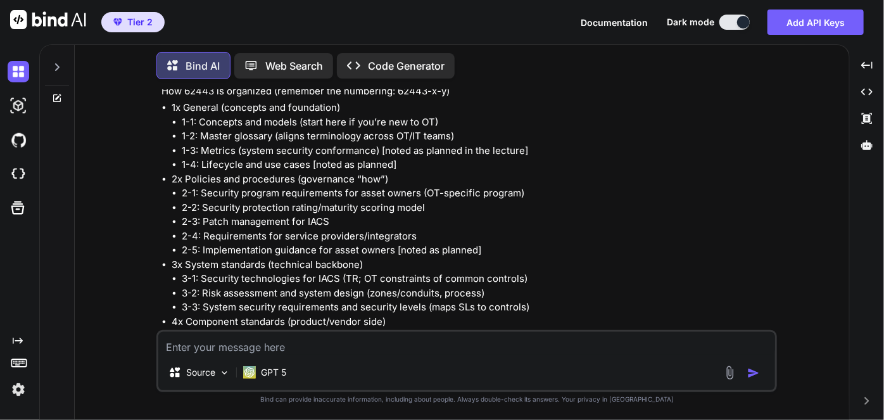
scroll to position [5681, 0]
drag, startPoint x: 220, startPoint y: 254, endPoint x: 337, endPoint y: 253, distance: 116.5
click at [337, 362] on p "Core mechanics to master" at bounding box center [467, 369] width 613 height 15
drag, startPoint x: 267, startPoint y: 272, endPoint x: 467, endPoint y: 274, distance: 200.1
click at [467, 379] on li "Zones and conduits: Group assets into “zones” with similar risk/SL, control tra…" at bounding box center [473, 393] width 603 height 28
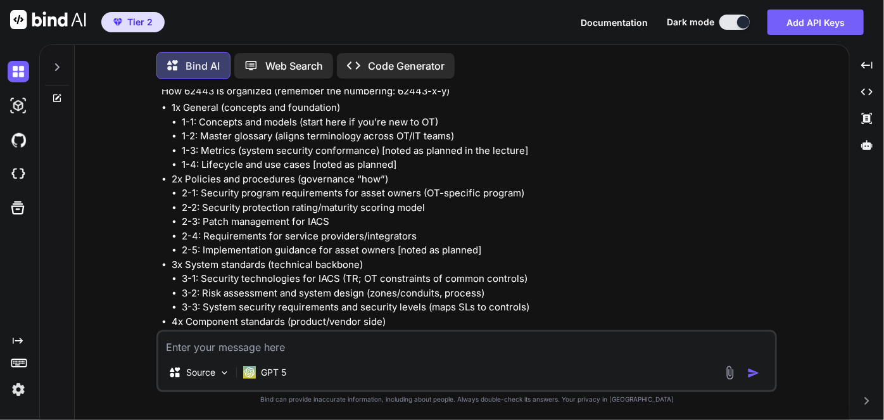
drag, startPoint x: 493, startPoint y: 273, endPoint x: 604, endPoint y: 272, distance: 110.8
click at [591, 379] on li "Zones and conduits: Group assets into “zones” with similar risk/SL, control tra…" at bounding box center [473, 393] width 603 height 28
drag, startPoint x: 635, startPoint y: 274, endPoint x: 759, endPoint y: 286, distance: 124.7
click at [759, 379] on li "Zones and conduits: Group assets into “zones” with similar risk/SL, control tra…" at bounding box center [473, 393] width 603 height 28
drag, startPoint x: 229, startPoint y: 304, endPoint x: 414, endPoint y: 300, distance: 185.0
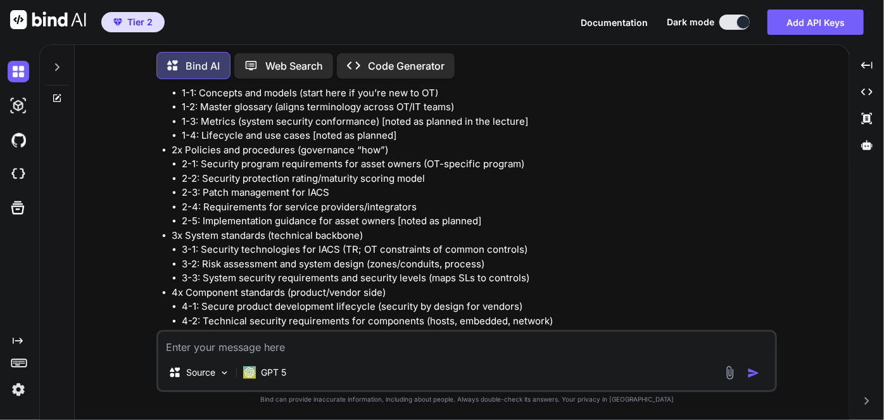
scroll to position [5710, 0]
drag, startPoint x: 311, startPoint y: 288, endPoint x: 400, endPoint y: 288, distance: 89.3
click at [400, 392] on li "SL0: No special protection (avoid in practice)" at bounding box center [478, 399] width 593 height 15
drag, startPoint x: 237, startPoint y: 287, endPoint x: 304, endPoint y: 287, distance: 66.5
click at [304, 392] on li "SL0: No special protection (avoid in practice)" at bounding box center [478, 399] width 593 height 15
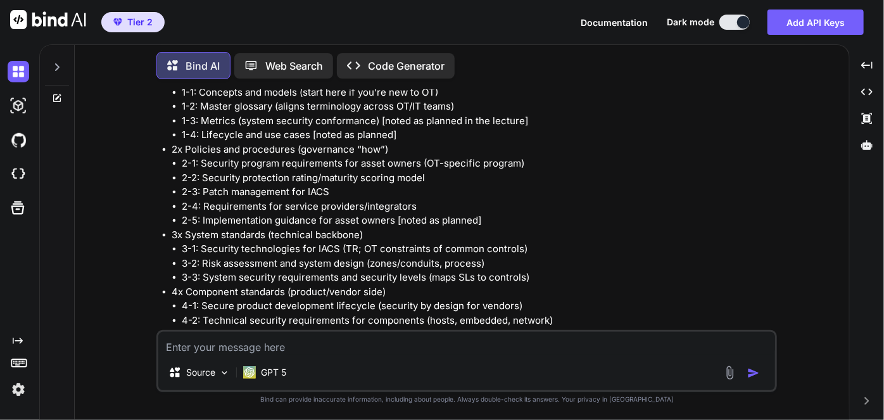
drag, startPoint x: 216, startPoint y: 303, endPoint x: 510, endPoint y: 303, distance: 293.8
click at [510, 407] on li "SL1: Accidental/mistake protection (minimum for any connected system)" at bounding box center [478, 414] width 593 height 15
click at [221, 407] on li "SL1: Accidental/mistake protection (minimum for any connected system)" at bounding box center [478, 414] width 593 height 15
drag, startPoint x: 206, startPoint y: 298, endPoint x: 341, endPoint y: 299, distance: 134.3
click at [341, 407] on li "SL1: Accidental/mistake protection (minimum for any connected system)" at bounding box center [478, 414] width 593 height 15
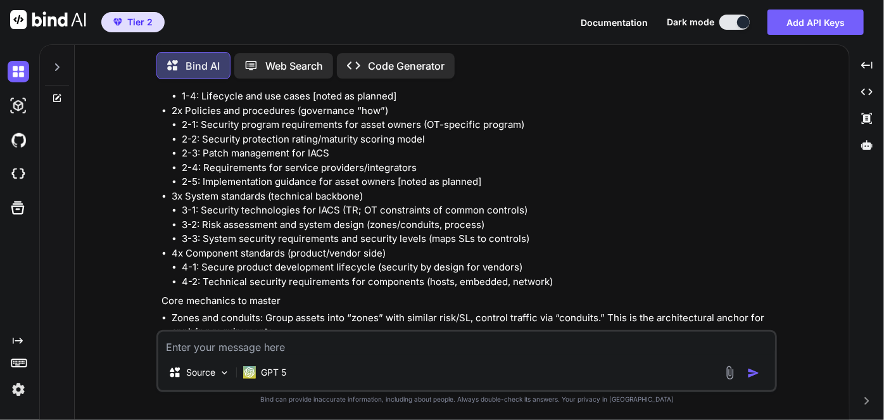
scroll to position [5750, 0]
drag, startPoint x: 244, startPoint y: 277, endPoint x: 530, endPoint y: 279, distance: 285.6
click at [530, 381] on li "SL2: Intentional misuse with simple means/low resources (solid OT baseline)" at bounding box center [478, 388] width 593 height 15
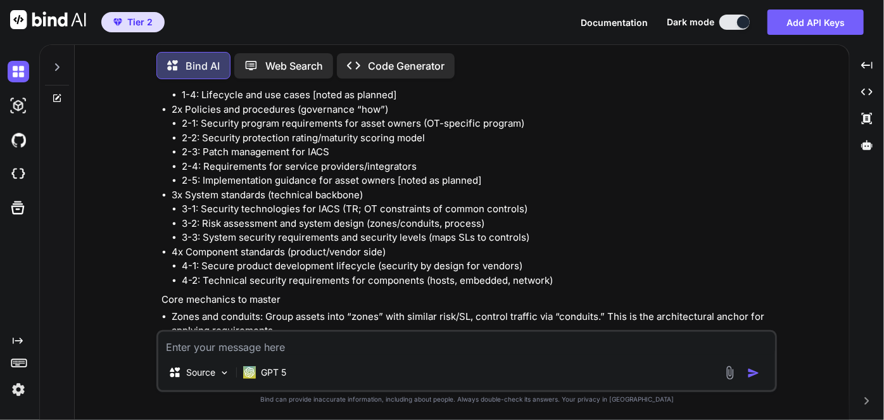
drag, startPoint x: 239, startPoint y: 291, endPoint x: 472, endPoint y: 291, distance: 233.1
click at [472, 395] on li "SL3: Sophisticated means/moderate resources (critical systems)" at bounding box center [478, 402] width 593 height 15
drag, startPoint x: 225, startPoint y: 302, endPoint x: 421, endPoint y: 301, distance: 195.1
click at [421, 409] on li "SL4: Nation-state class (rare, only for the most critical)" at bounding box center [478, 416] width 593 height 15
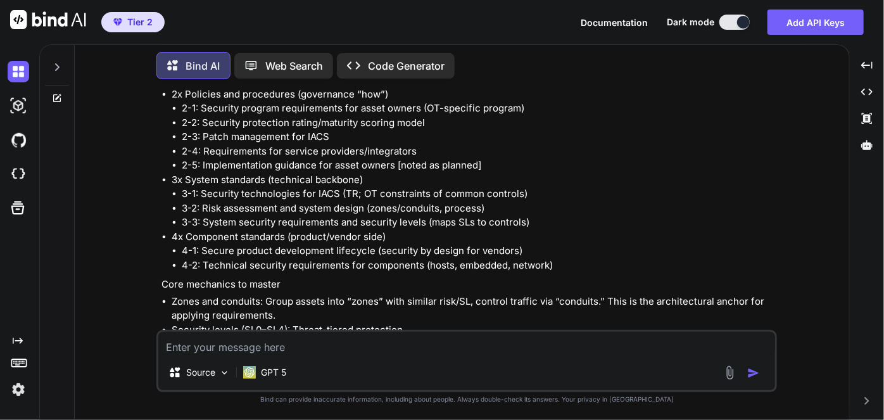
scroll to position [5766, 0]
drag, startPoint x: 284, startPoint y: 302, endPoint x: 600, endPoint y: 300, distance: 316.0
click at [610, 408] on li "Practical stance: Aim SL2 across OT; apply SL3 to critical process/safety; SL4 …" at bounding box center [478, 415] width 593 height 15
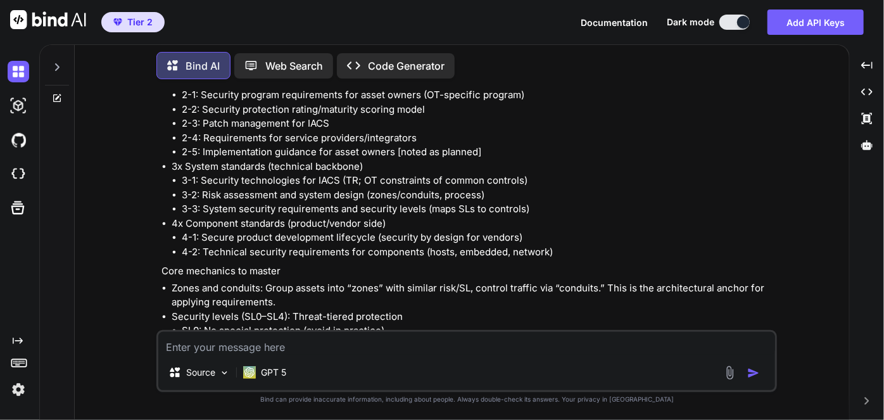
scroll to position [5779, 0]
drag, startPoint x: 297, startPoint y: 303, endPoint x: 506, endPoint y: 298, distance: 209.0
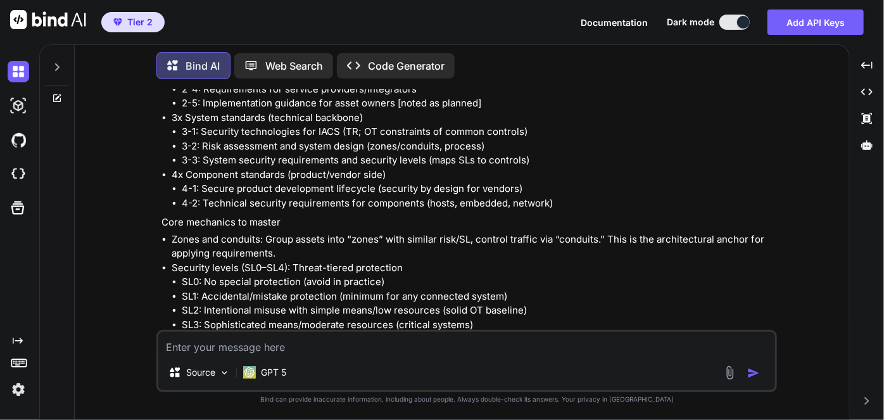
scroll to position [5829, 0]
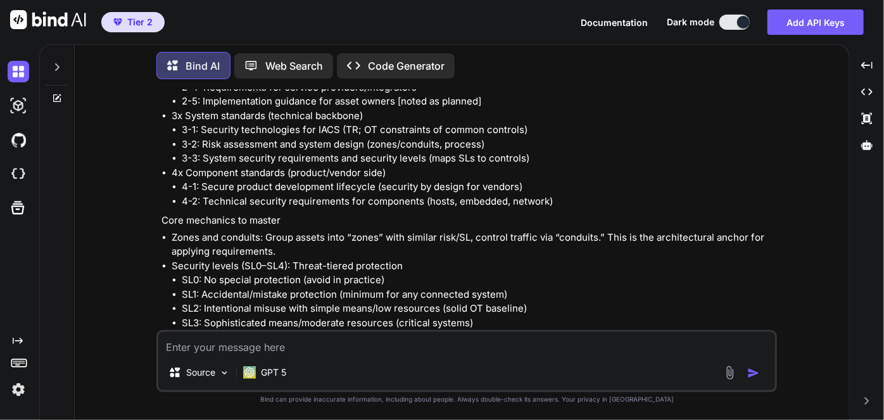
drag, startPoint x: 201, startPoint y: 270, endPoint x: 337, endPoint y: 272, distance: 135.5
click at [337, 373] on li "FR1 Identification & authentication control" at bounding box center [478, 380] width 593 height 15
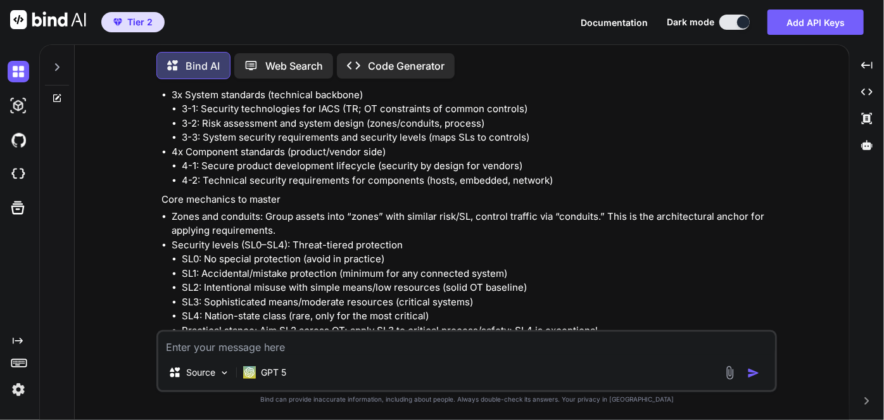
scroll to position [5851, 0]
click at [253, 365] on li "FR2 Use control (least privilege, RBAC)" at bounding box center [478, 372] width 593 height 15
drag, startPoint x: 278, startPoint y: 247, endPoint x: 379, endPoint y: 245, distance: 100.7
click at [379, 351] on li "FR1 Identification & authentication control" at bounding box center [478, 358] width 593 height 15
drag, startPoint x: 225, startPoint y: 262, endPoint x: 357, endPoint y: 263, distance: 131.1
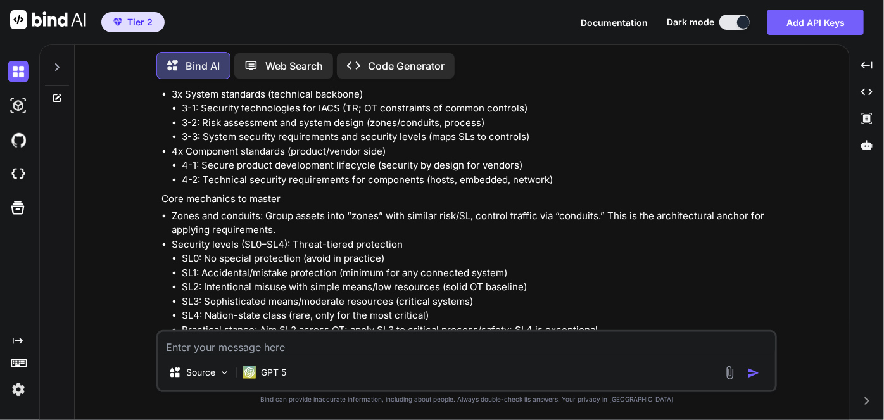
click at [357, 365] on li "FR2 Use control (least privilege, RBAC)" at bounding box center [478, 372] width 593 height 15
drag, startPoint x: 206, startPoint y: 272, endPoint x: 515, endPoint y: 273, distance: 309.1
click at [516, 380] on li "FR3 System integrity (prevent/spot unauthorized changes, signed firmware)" at bounding box center [478, 387] width 593 height 15
drag, startPoint x: 206, startPoint y: 287, endPoint x: 289, endPoint y: 289, distance: 83.0
click at [289, 394] on li "FR4 Data confidentiality (protect IP/process recipes)" at bounding box center [478, 401] width 593 height 15
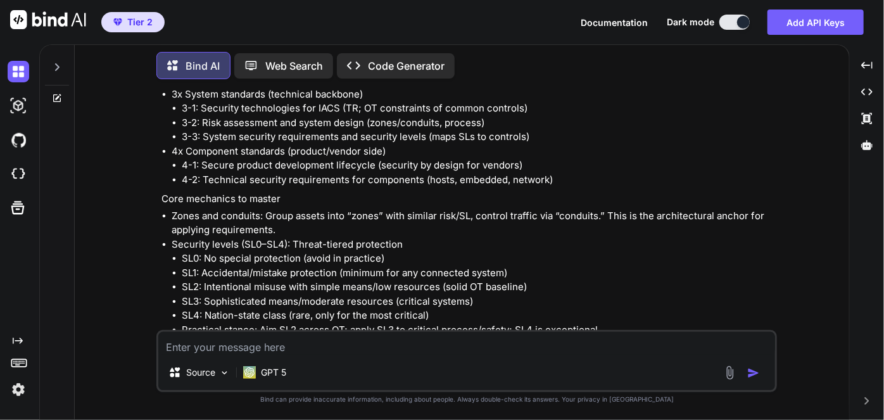
click at [289, 394] on li "FR4 Data confidentiality (protect IP/process recipes)" at bounding box center [478, 401] width 593 height 15
drag, startPoint x: 203, startPoint y: 288, endPoint x: 421, endPoint y: 286, distance: 217.9
click at [421, 395] on li "FR4 Data confidentiality (protect IP/process recipes)" at bounding box center [478, 402] width 593 height 15
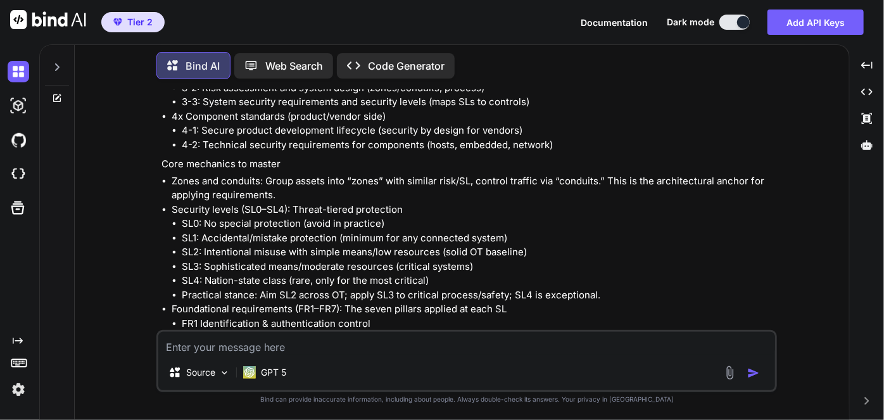
click at [206, 359] on li "FR4 Data confidentiality (protect IP/process recipes)" at bounding box center [478, 366] width 593 height 15
drag, startPoint x: 204, startPoint y: 253, endPoint x: 416, endPoint y: 255, distance: 212.2
click at [416, 359] on li "FR4 Data confidentiality (protect IP/process recipes)" at bounding box center [478, 366] width 593 height 15
click at [217, 359] on li "FR4 Data confidentiality (protect IP/process recipes)" at bounding box center [478, 366] width 593 height 15
drag, startPoint x: 203, startPoint y: 252, endPoint x: 422, endPoint y: 253, distance: 218.5
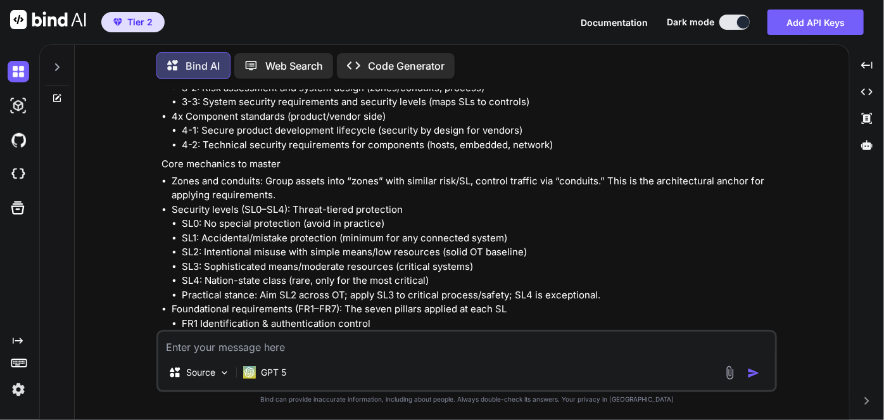
click at [424, 359] on li "FR4 Data confidentiality (protect IP/process recipes)" at bounding box center [478, 366] width 593 height 15
click at [341, 359] on li "FR4 Data confidentiality (protect IP/process recipes)" at bounding box center [478, 366] width 593 height 15
drag, startPoint x: 332, startPoint y: 250, endPoint x: 425, endPoint y: 255, distance: 92.6
click at [425, 359] on li "FR4 Data confidentiality (protect IP/process recipes)" at bounding box center [478, 366] width 593 height 15
click at [424, 359] on li "FR4 Data confidentiality (protect IP/process recipes)" at bounding box center [478, 366] width 593 height 15
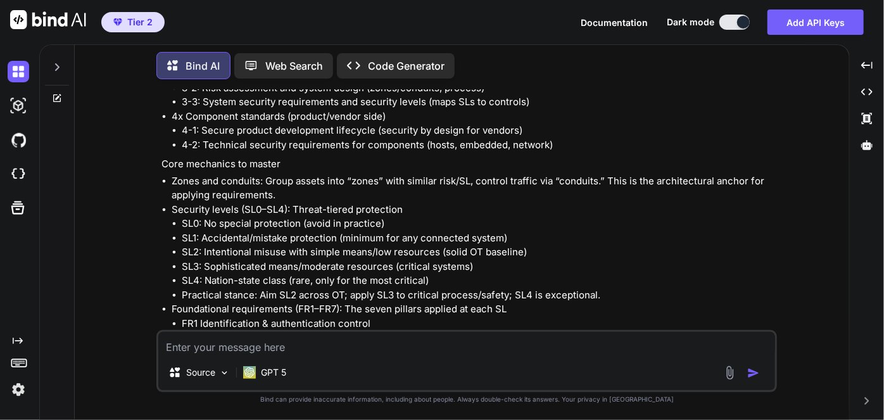
drag, startPoint x: 227, startPoint y: 266, endPoint x: 445, endPoint y: 270, distance: 217.9
click at [445, 374] on li "FR5 Restricted data flow (segmentation, DMZ, data diodes)" at bounding box center [478, 381] width 593 height 15
drag, startPoint x: 226, startPoint y: 282, endPoint x: 402, endPoint y: 282, distance: 175.4
click at [417, 388] on li "FR6 Timely response to events (detect/respond early)" at bounding box center [478, 395] width 593 height 15
drag, startPoint x: 223, startPoint y: 298, endPoint x: 423, endPoint y: 294, distance: 200.2
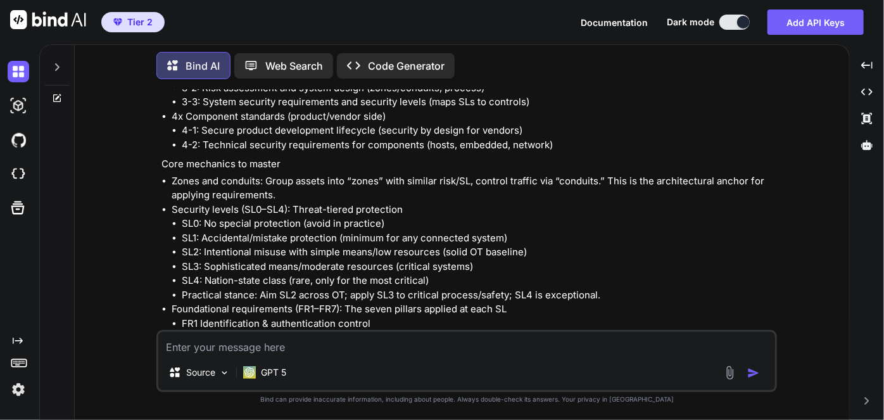
click at [423, 402] on li "FR7 Resource availability (resilience/DoS tolerance)" at bounding box center [478, 409] width 593 height 15
click at [424, 402] on li "FR7 Resource availability (resilience/DoS tolerance)" at bounding box center [478, 409] width 593 height 15
drag, startPoint x: 425, startPoint y: 293, endPoint x: 202, endPoint y: 301, distance: 223.0
click at [202, 402] on li "FR7 Resource availability (resilience/DoS tolerance)" at bounding box center [478, 409] width 593 height 15
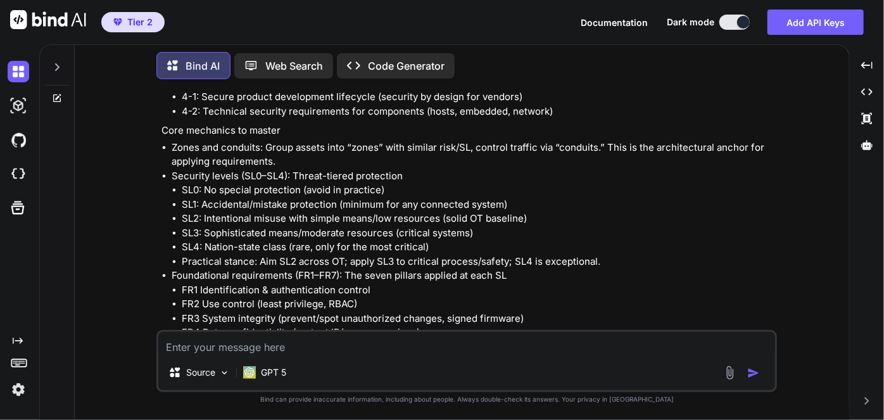
scroll to position [5920, 0]
drag, startPoint x: 173, startPoint y: 276, endPoint x: 227, endPoint y: 274, distance: 53.9
click at [227, 382] on li "SRs and REs: Each FR breaks down into Security Requirements and Requirement Enh…" at bounding box center [473, 396] width 603 height 28
drag, startPoint x: 258, startPoint y: 275, endPoint x: 329, endPoint y: 275, distance: 71.6
click at [329, 382] on li "SRs and REs: Each FR breaks down into Security Requirements and Requirement Enh…" at bounding box center [473, 396] width 603 height 28
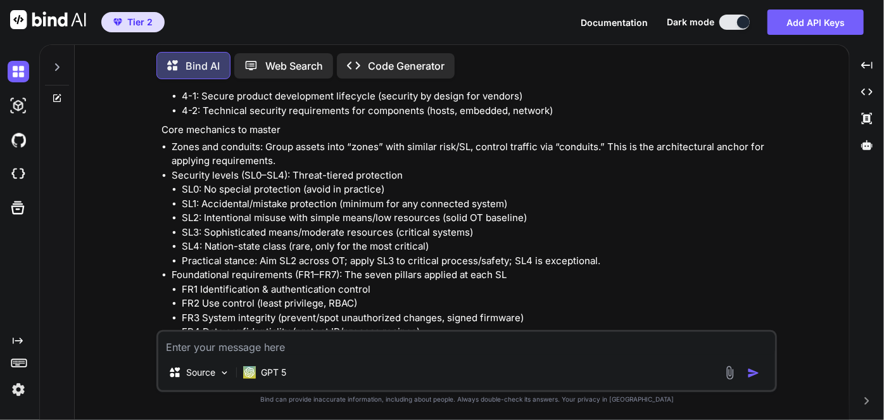
drag, startPoint x: 213, startPoint y: 272, endPoint x: 225, endPoint y: 275, distance: 12.3
click at [225, 382] on li "SRs and REs: Each FR breaks down into Security Requirements and Requirement Enh…" at bounding box center [473, 396] width 603 height 28
drag, startPoint x: 246, startPoint y: 274, endPoint x: 678, endPoint y: 282, distance: 432.0
click at [778, 276] on div "You Bind AI Here’s a compact, mastery-focused study guide you can use to intern…" at bounding box center [467, 254] width 764 height 330
drag, startPoint x: 260, startPoint y: 289, endPoint x: 702, endPoint y: 293, distance: 441.4
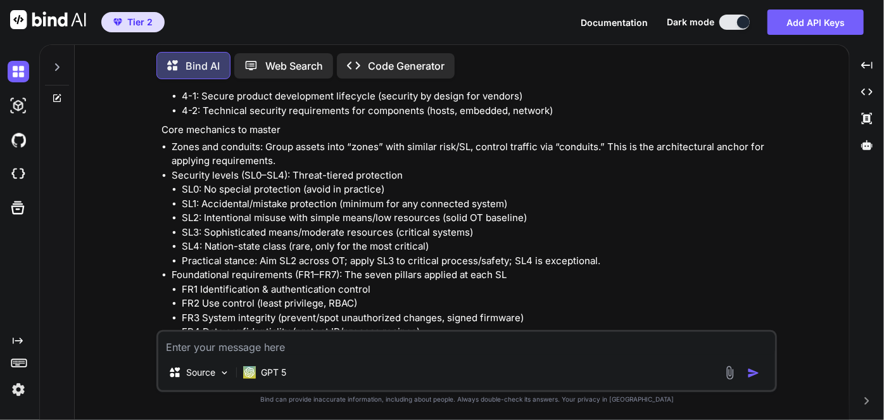
click at [702, 382] on li "SRs and REs: Each FR breaks down into Security Requirements and Requirement Enh…" at bounding box center [473, 396] width 603 height 28
click at [680, 353] on li "FR6 Timely response to events (detect/respond early)" at bounding box center [478, 360] width 593 height 15
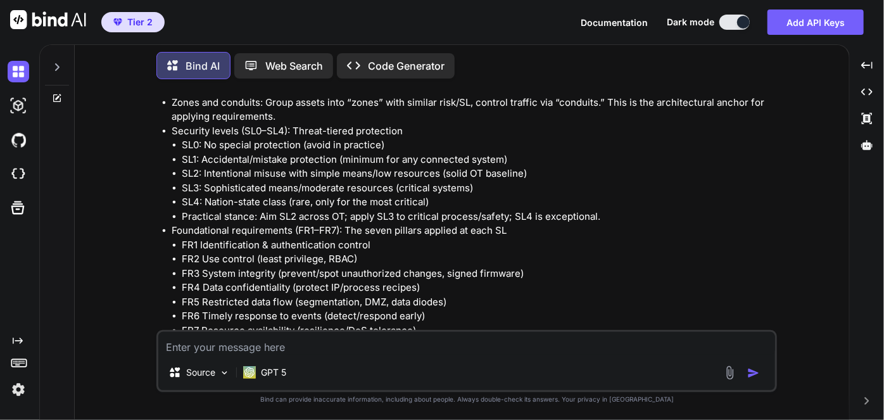
scroll to position [5965, 0]
drag, startPoint x: 289, startPoint y: 273, endPoint x: 469, endPoint y: 270, distance: 180.5
click at [469, 380] on li "SLT (Target): Where you want a zone to be (risk-driven goal)" at bounding box center [478, 387] width 593 height 15
drag, startPoint x: 256, startPoint y: 291, endPoint x: 454, endPoint y: 284, distance: 197.7
click at [454, 394] on li "SLA (Achieved): Where it actually is (assessment result)" at bounding box center [478, 401] width 593 height 15
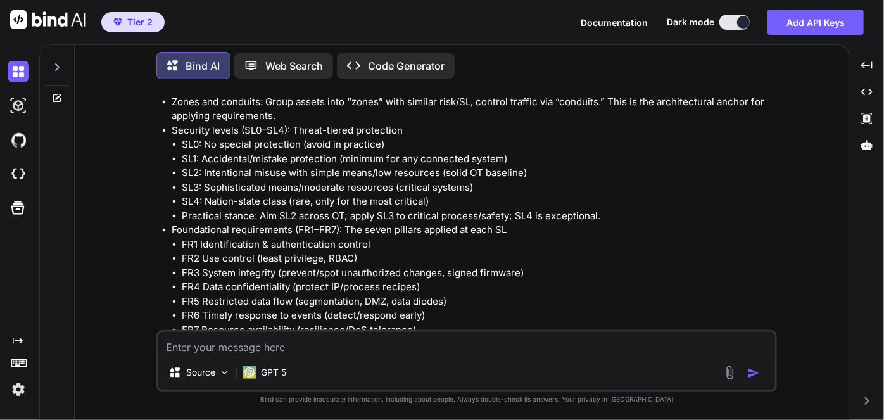
drag, startPoint x: 272, startPoint y: 304, endPoint x: 527, endPoint y: 298, distance: 254.7
click at [527, 408] on li "SLC (Capability): Max SL a component can support when configured properly" at bounding box center [478, 415] width 593 height 15
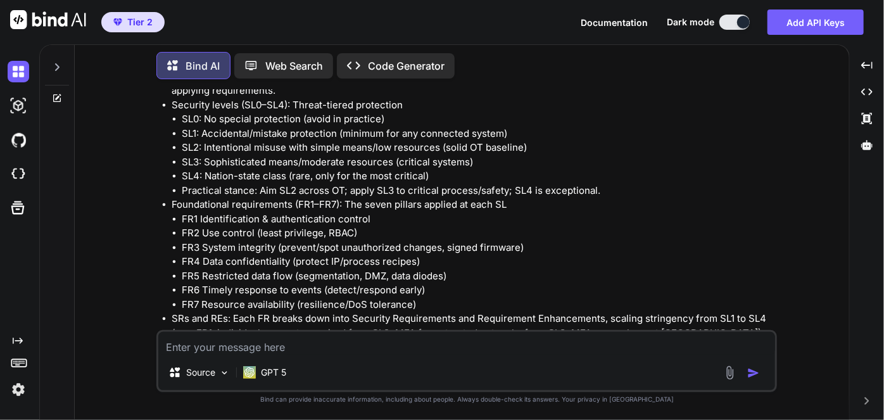
scroll to position [5991, 0]
drag, startPoint x: 304, startPoint y: 289, endPoint x: 326, endPoint y: 289, distance: 21.5
click at [326, 396] on li "Rules: SLA cannot exceed SLC; aim for SLA ≥ SLT; the SLT–SLA gap drives remedia…" at bounding box center [478, 403] width 593 height 15
drag, startPoint x: 343, startPoint y: 288, endPoint x: 595, endPoint y: 284, distance: 252.1
click at [622, 396] on li "Rules: SLA cannot exceed SLC; aim for SLA ≥ SLT; the SLT–SLA gap drives remedia…" at bounding box center [478, 403] width 593 height 15
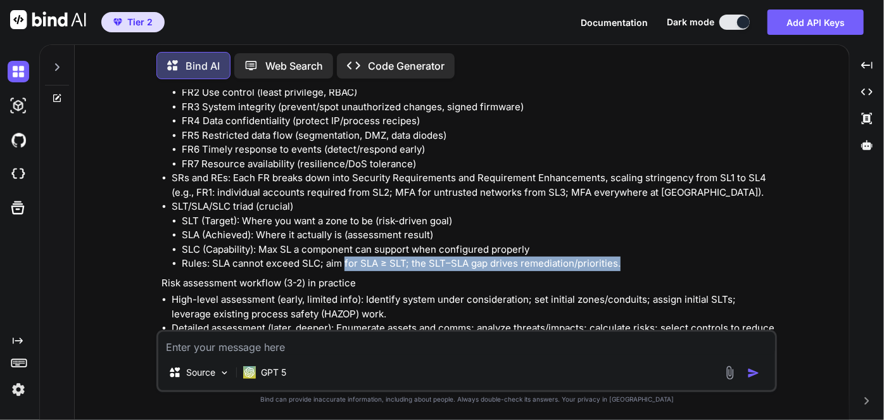
scroll to position [6130, 0]
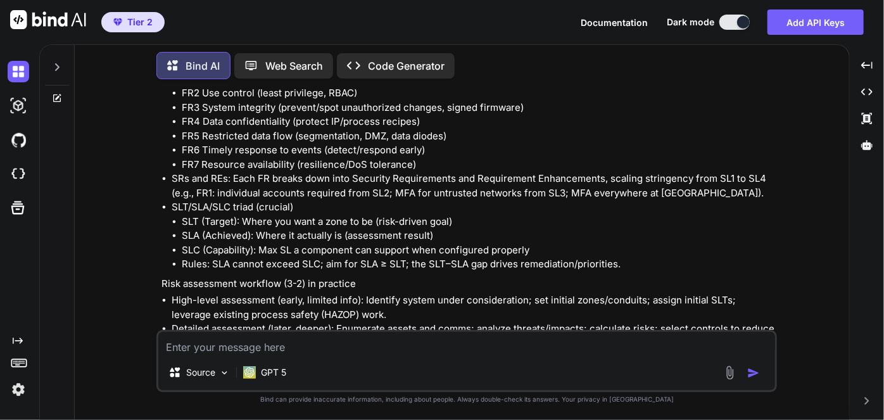
click at [338, 257] on li "Rules: SLA cannot exceed SLC; aim for SLA ≥ SLT; the SLT–SLA gap drives remedia…" at bounding box center [478, 264] width 593 height 15
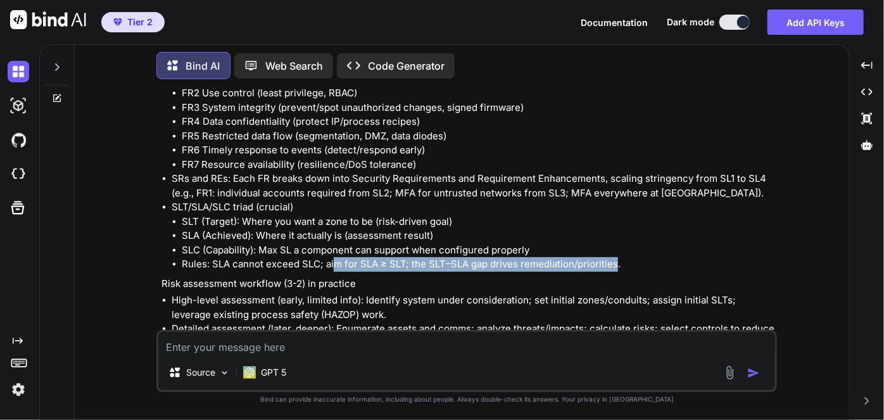
drag, startPoint x: 334, startPoint y: 153, endPoint x: 614, endPoint y: 149, distance: 280.6
click at [614, 257] on li "Rules: SLA cannot exceed SLC; aim for SLA ≥ SLT; the SLT–SLA gap drives remedia…" at bounding box center [478, 264] width 593 height 15
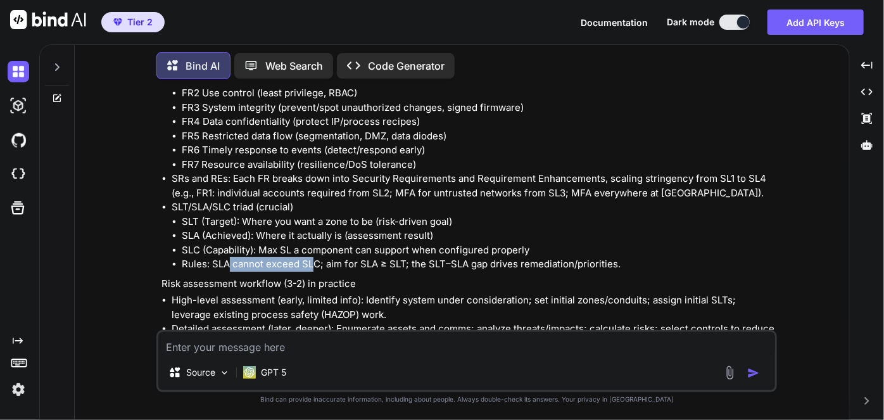
drag, startPoint x: 229, startPoint y: 149, endPoint x: 315, endPoint y: 155, distance: 86.3
click at [315, 257] on li "Rules: SLA cannot exceed SLC; aim for SLA ≥ SLT; the SLT–SLA gap drives remedia…" at bounding box center [478, 264] width 593 height 15
click at [310, 293] on li "High-level assessment (early, limited info): Identify system under consideratio…" at bounding box center [473, 307] width 603 height 28
